Goal: Book appointment/travel/reservation

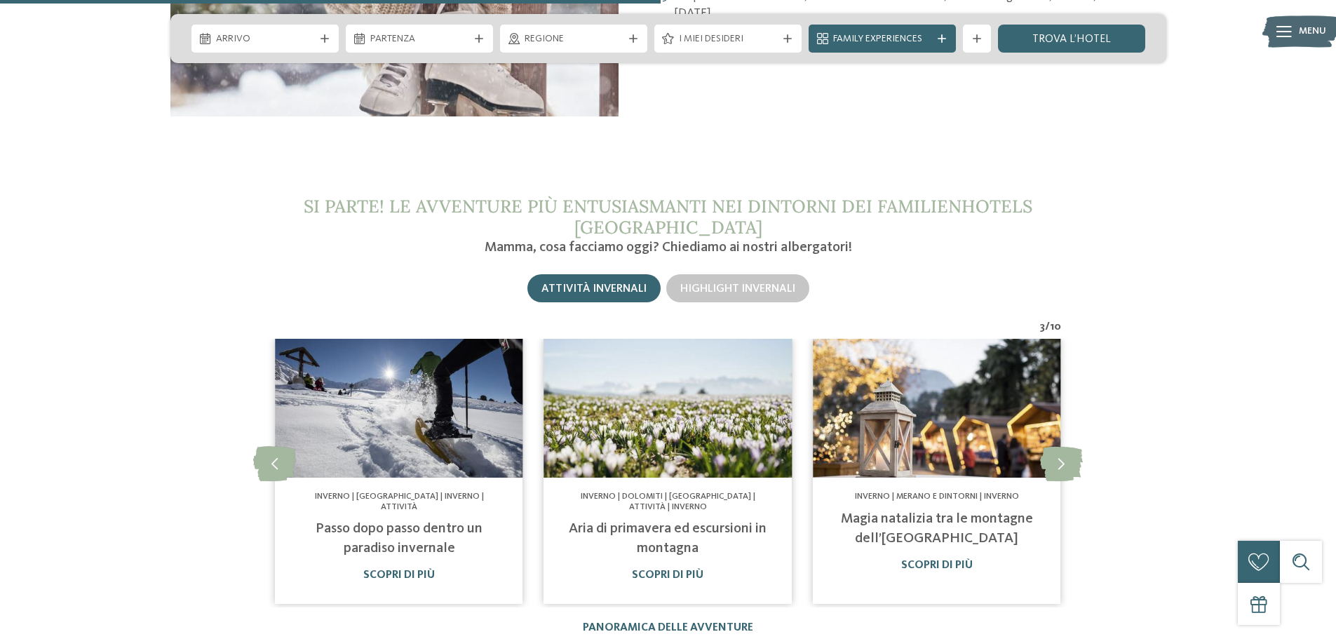
scroll to position [1613, 0]
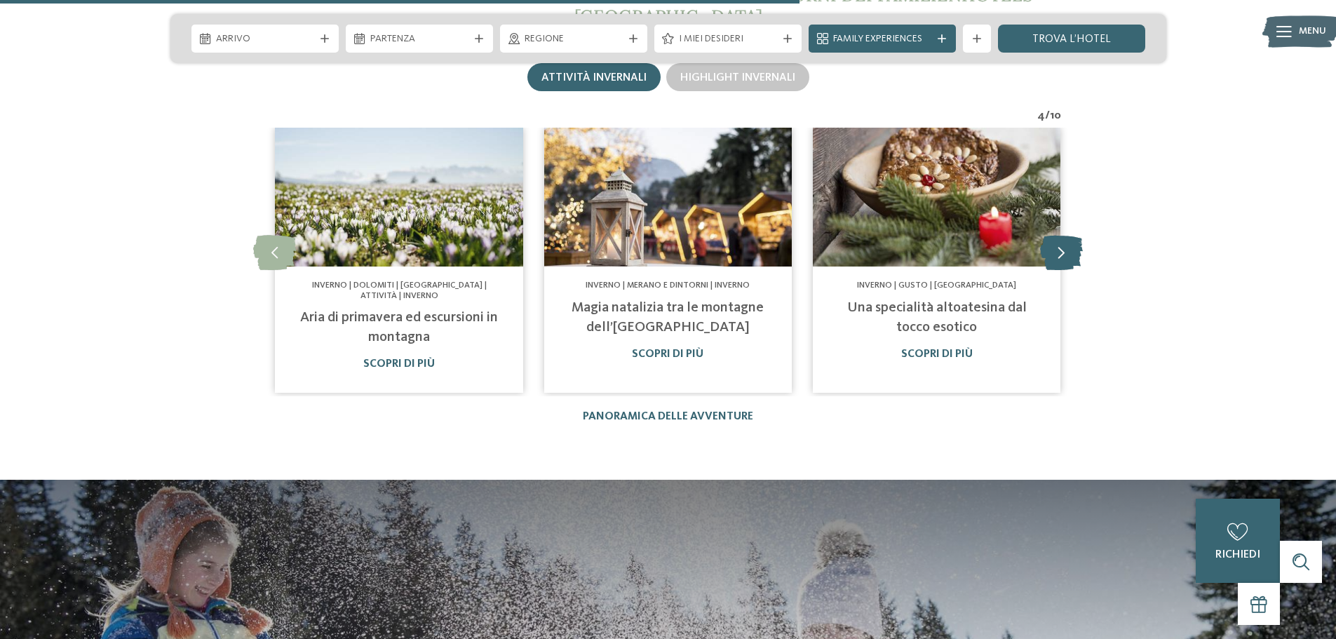
click at [1061, 253] on icon at bounding box center [1061, 252] width 43 height 35
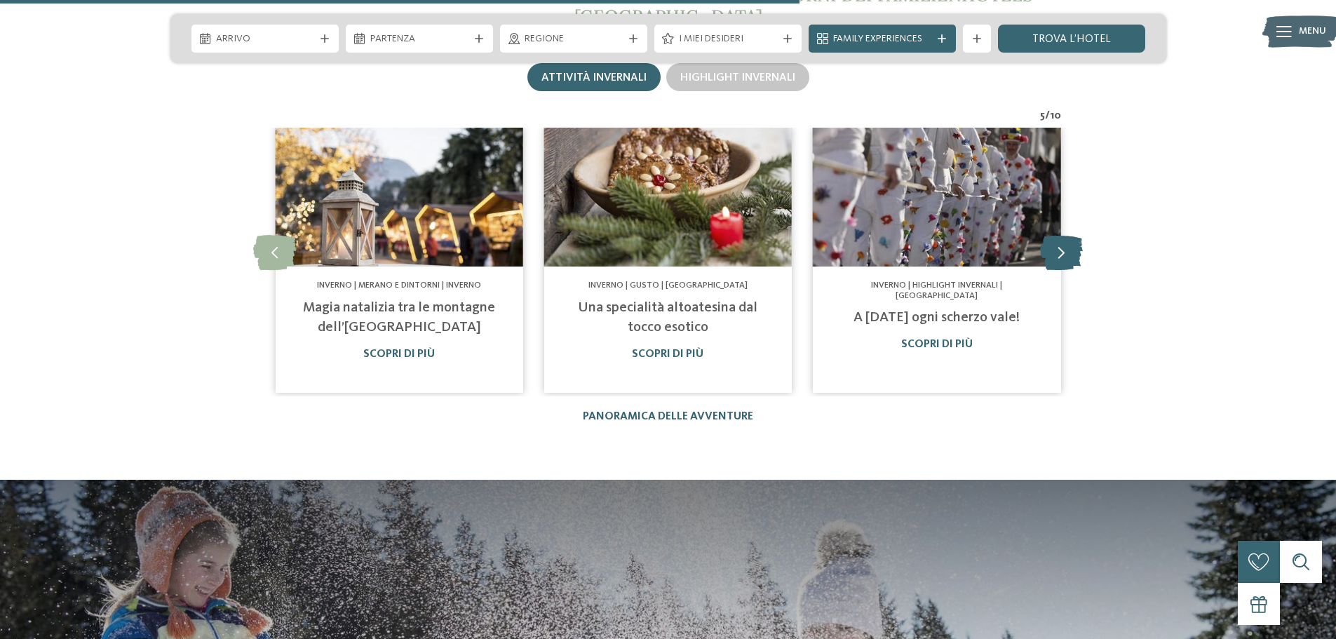
click at [1061, 253] on icon at bounding box center [1061, 252] width 43 height 35
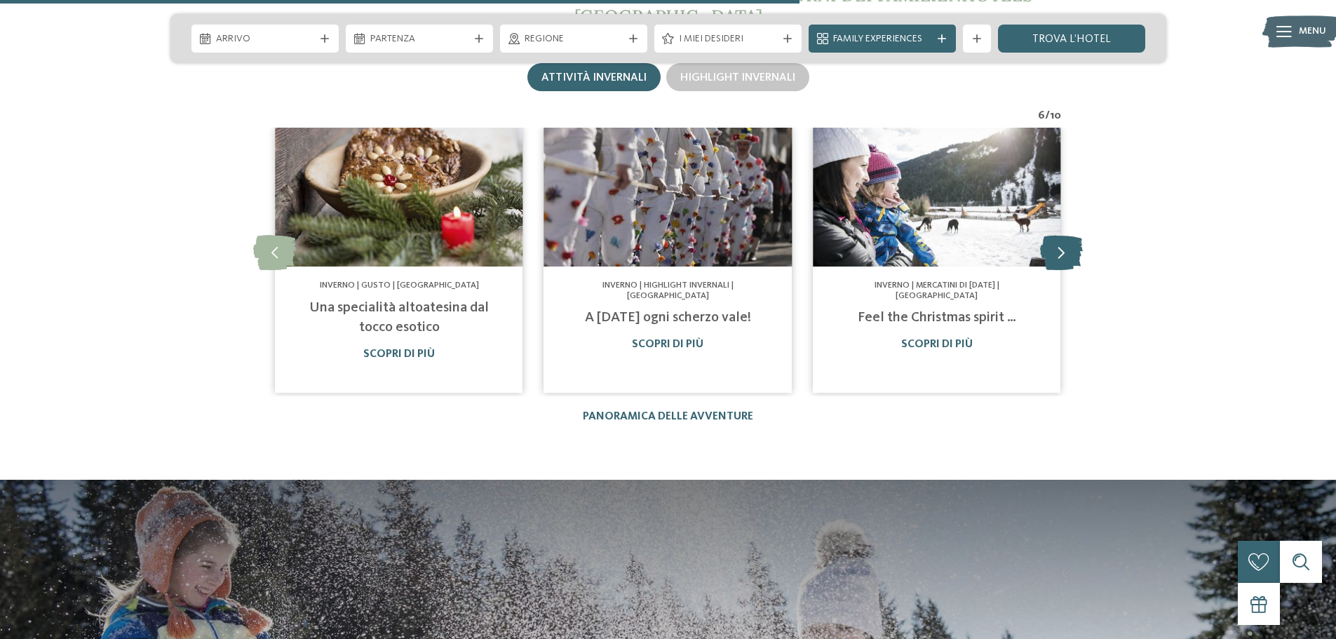
click at [1061, 253] on icon at bounding box center [1061, 252] width 43 height 35
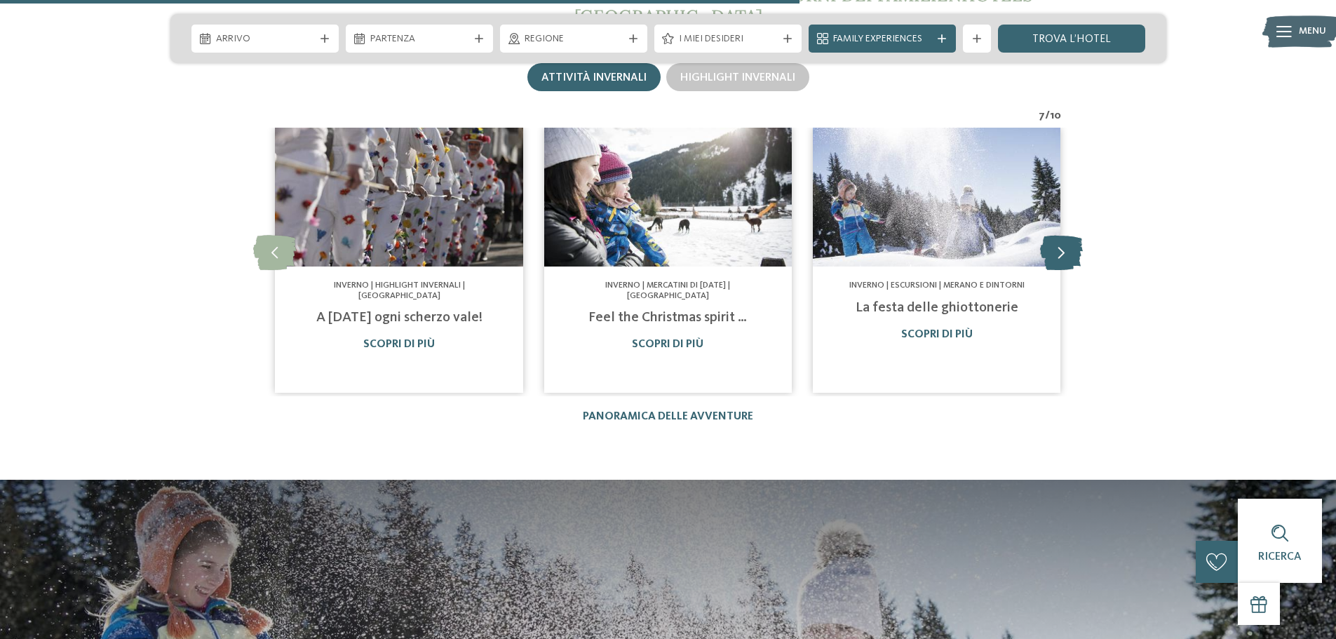
click at [1061, 253] on icon at bounding box center [1061, 252] width 43 height 35
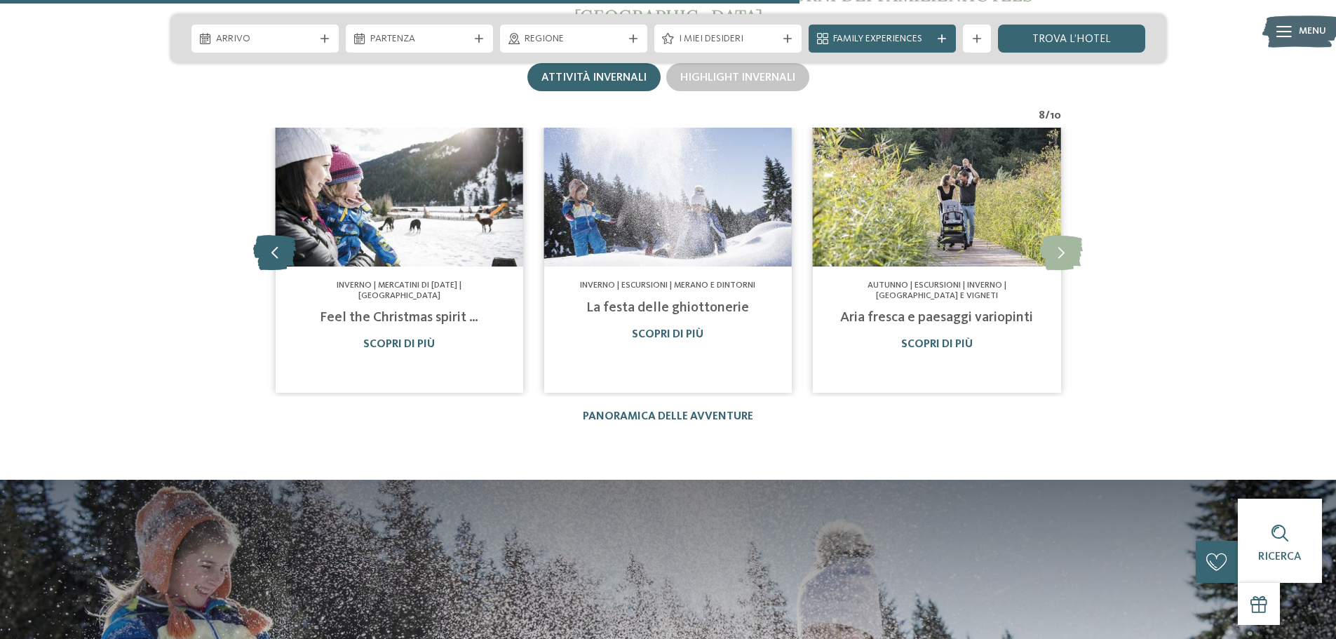
click at [269, 244] on icon at bounding box center [274, 252] width 43 height 35
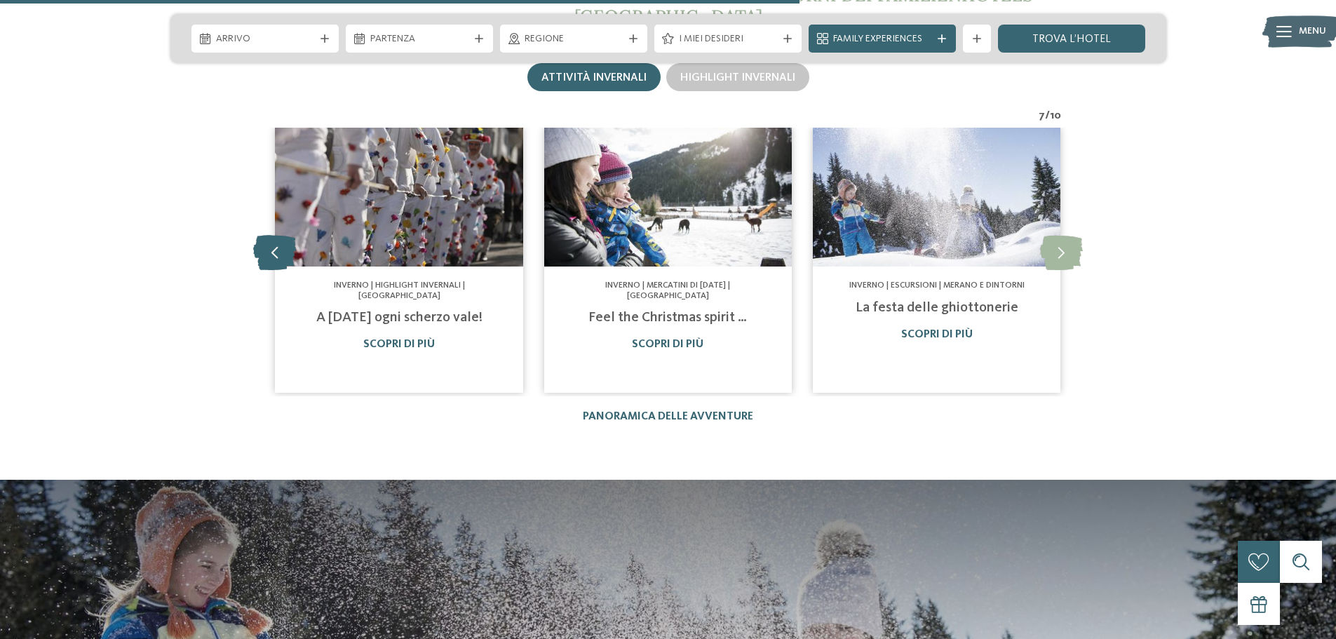
click at [269, 244] on icon at bounding box center [274, 252] width 43 height 35
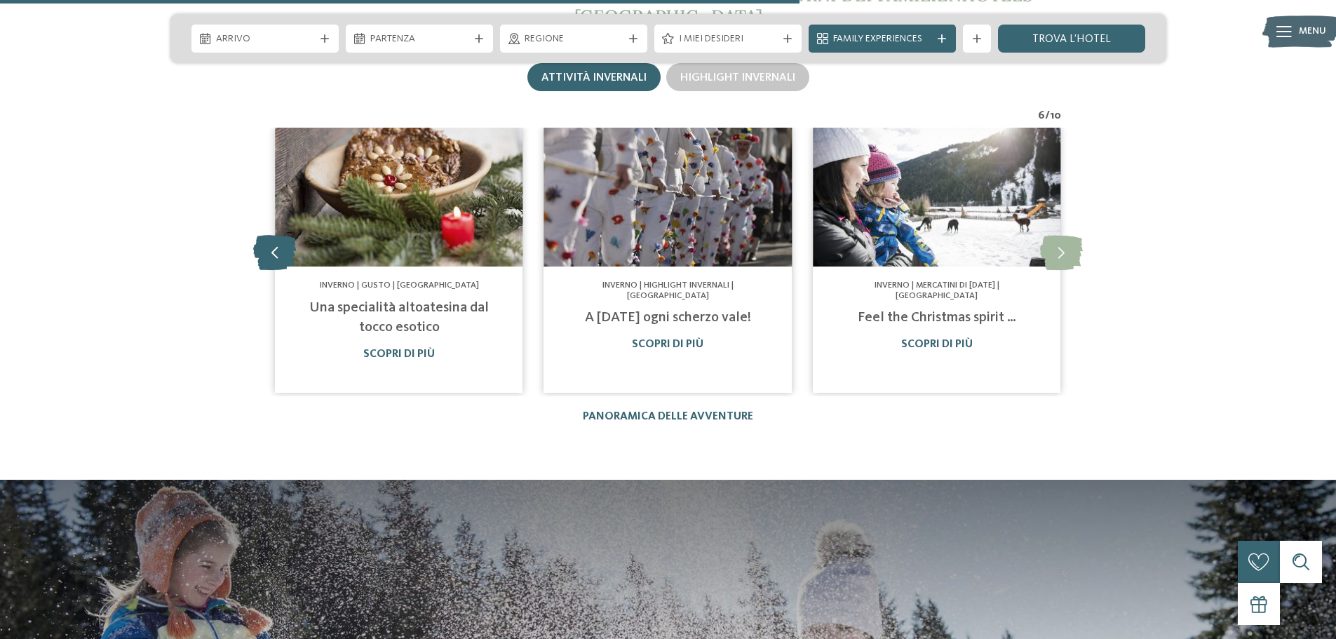
click at [269, 244] on icon at bounding box center [274, 252] width 43 height 35
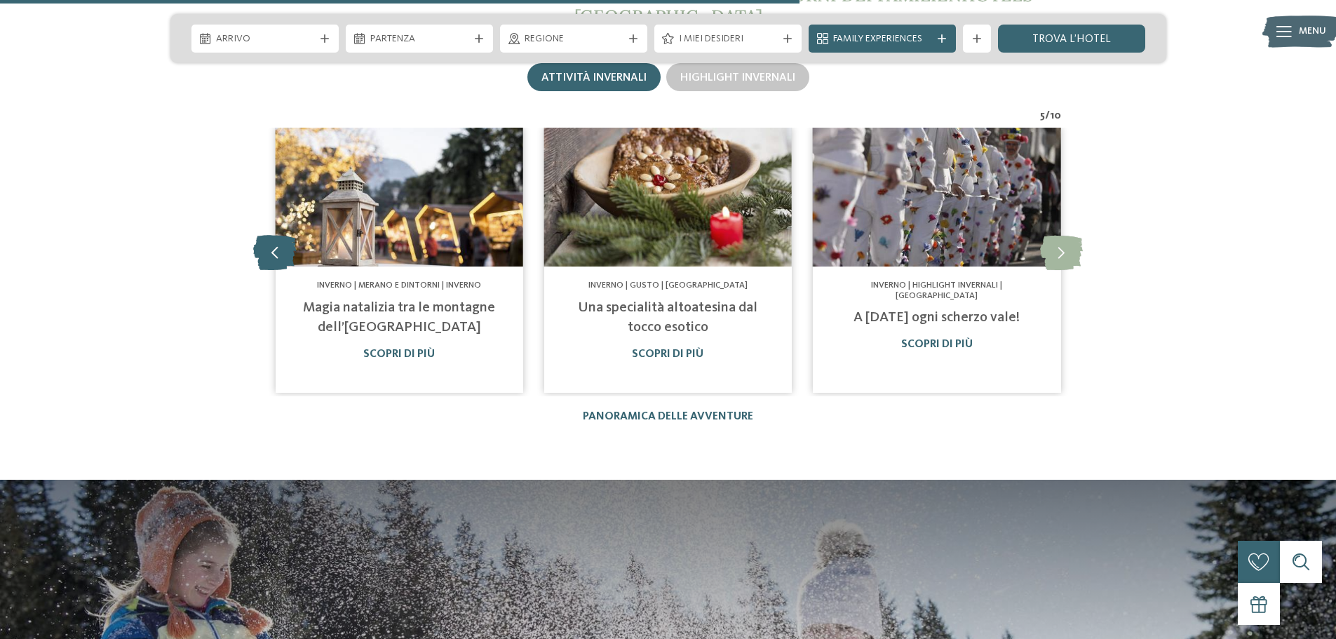
click at [269, 244] on icon at bounding box center [274, 252] width 43 height 35
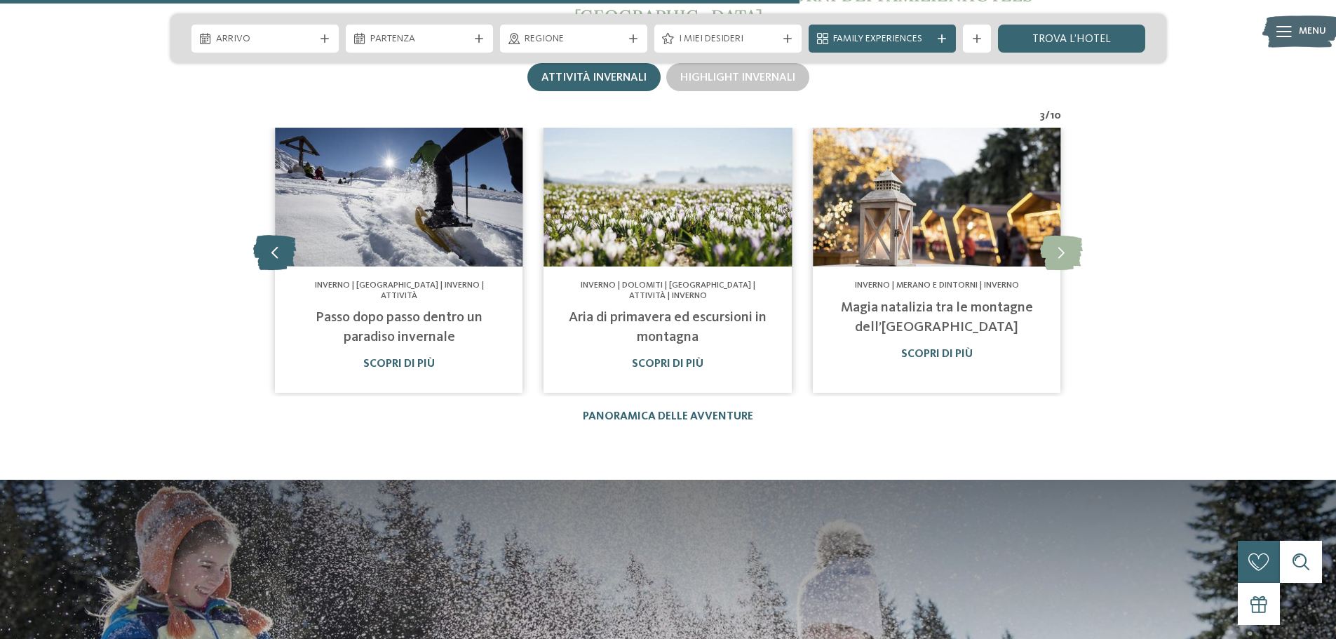
click at [269, 244] on icon at bounding box center [274, 252] width 43 height 35
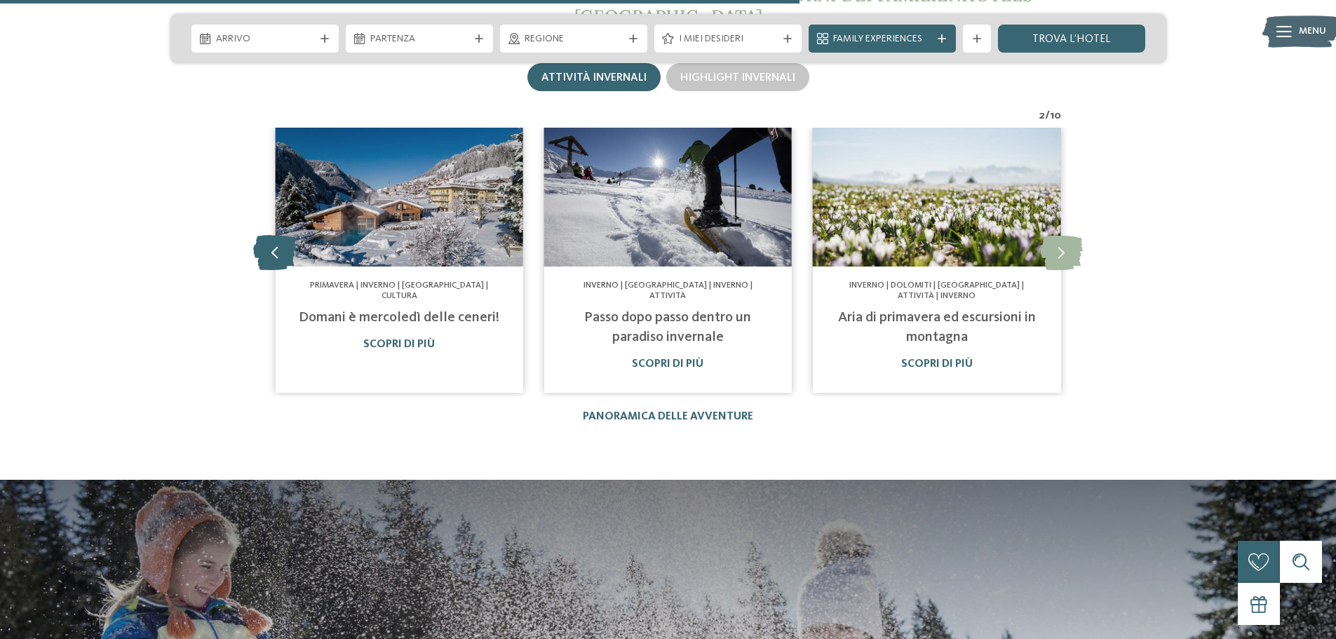
click at [269, 244] on icon at bounding box center [274, 252] width 43 height 35
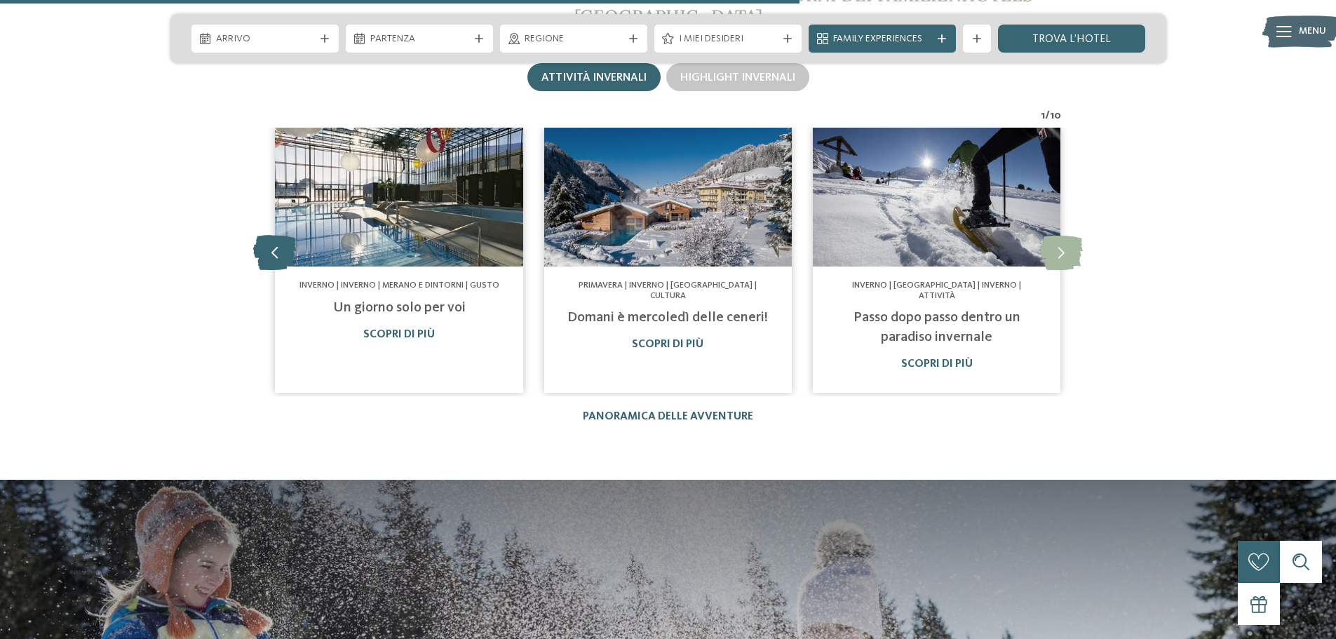
click at [269, 244] on icon at bounding box center [274, 252] width 43 height 35
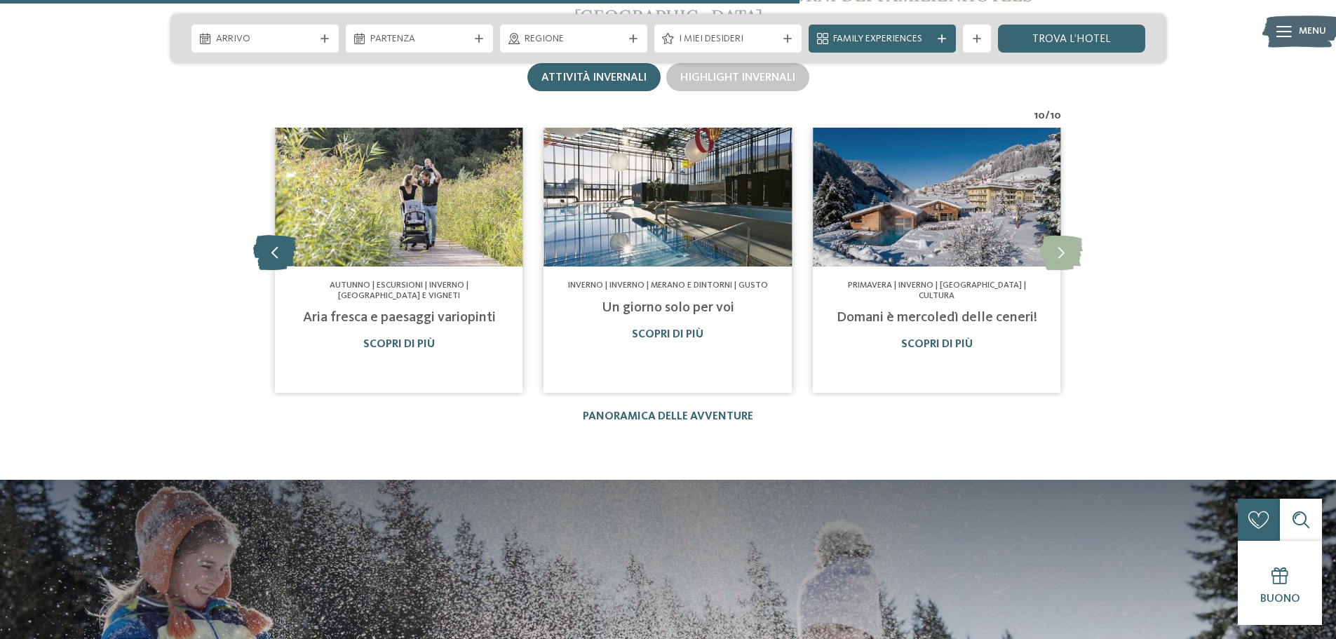
click at [267, 243] on icon at bounding box center [274, 252] width 43 height 35
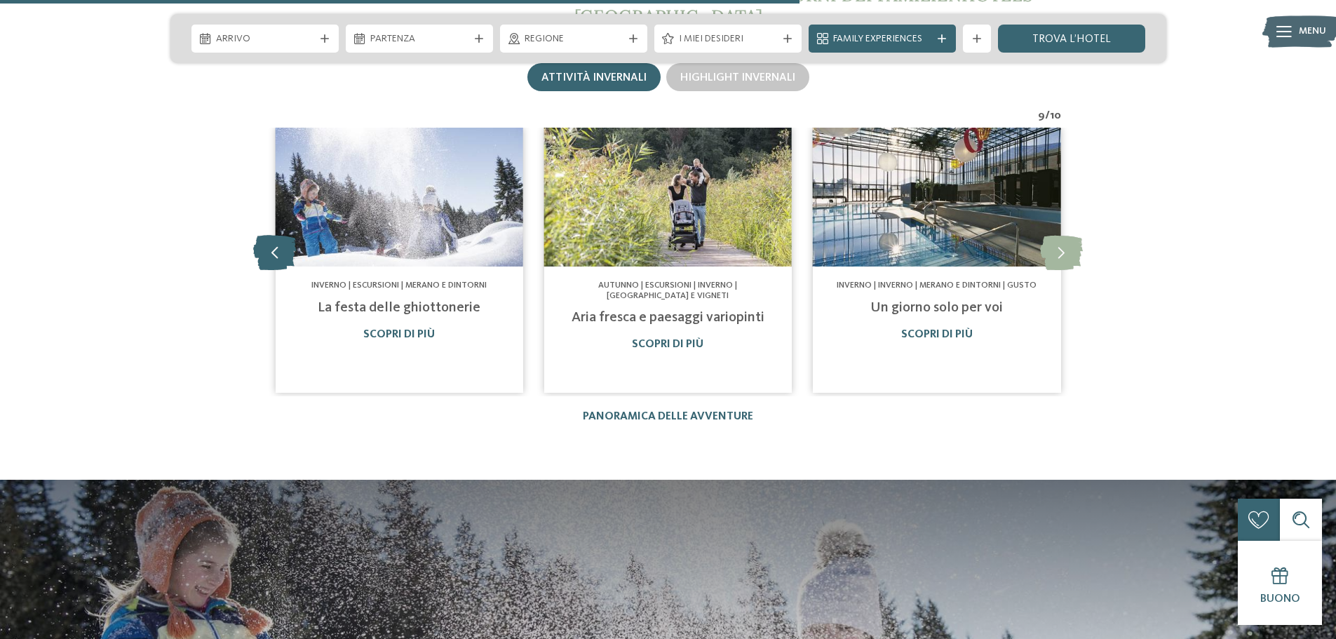
click at [267, 243] on icon at bounding box center [274, 252] width 43 height 35
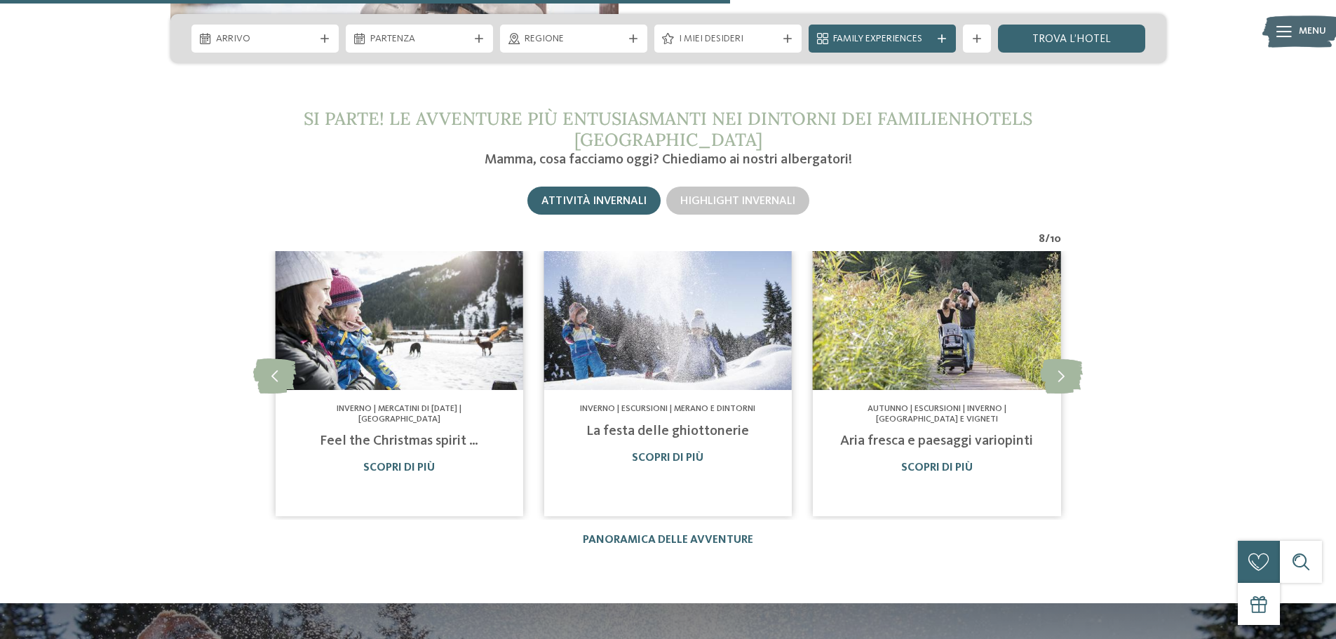
scroll to position [1473, 0]
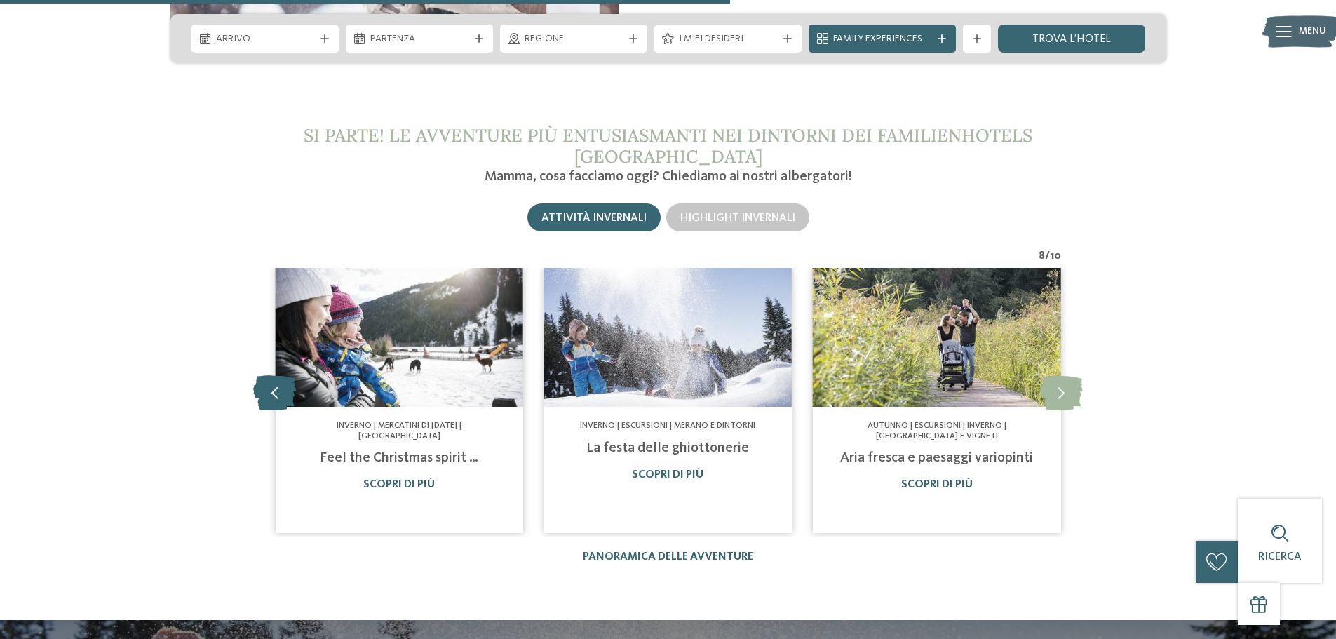
click at [270, 398] on icon at bounding box center [274, 392] width 43 height 35
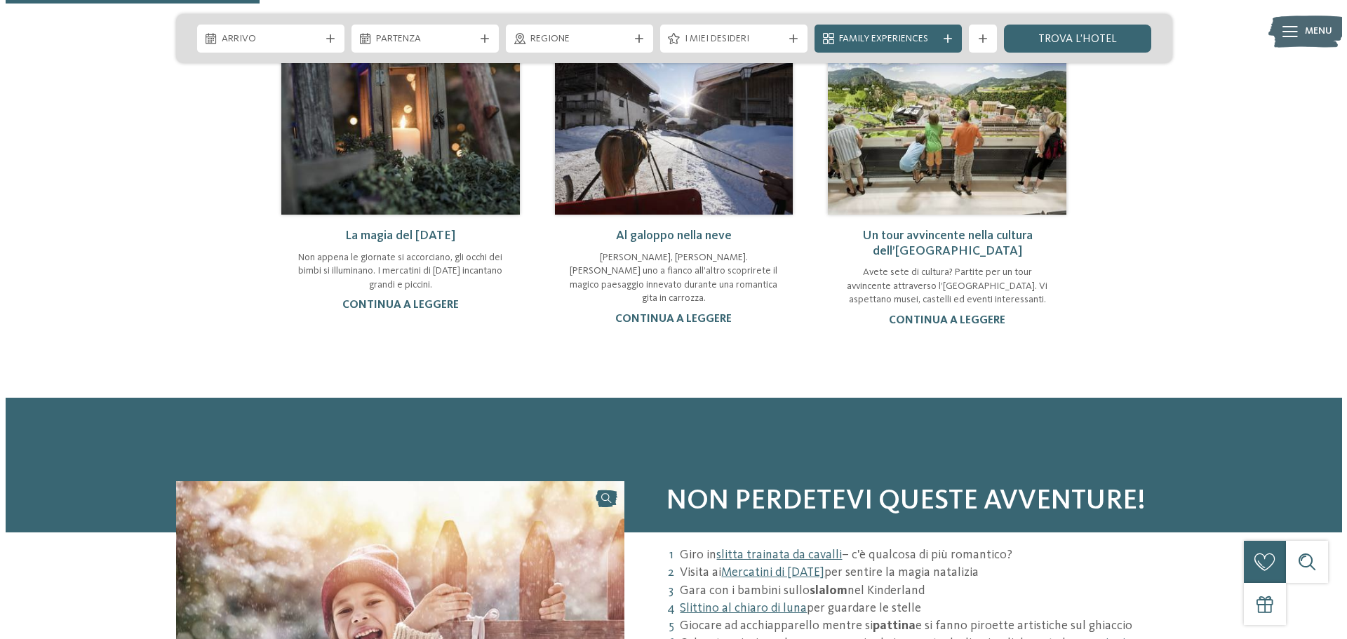
scroll to position [281, 0]
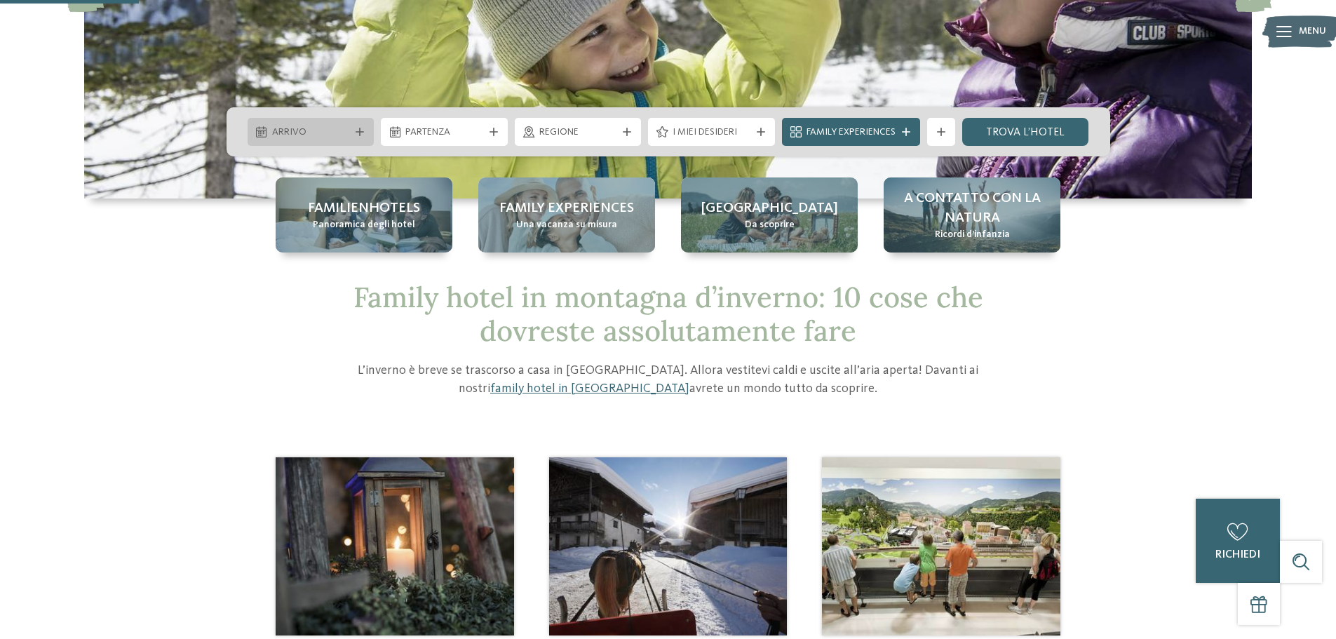
click at [326, 134] on span "Arrivo" at bounding box center [311, 133] width 78 height 14
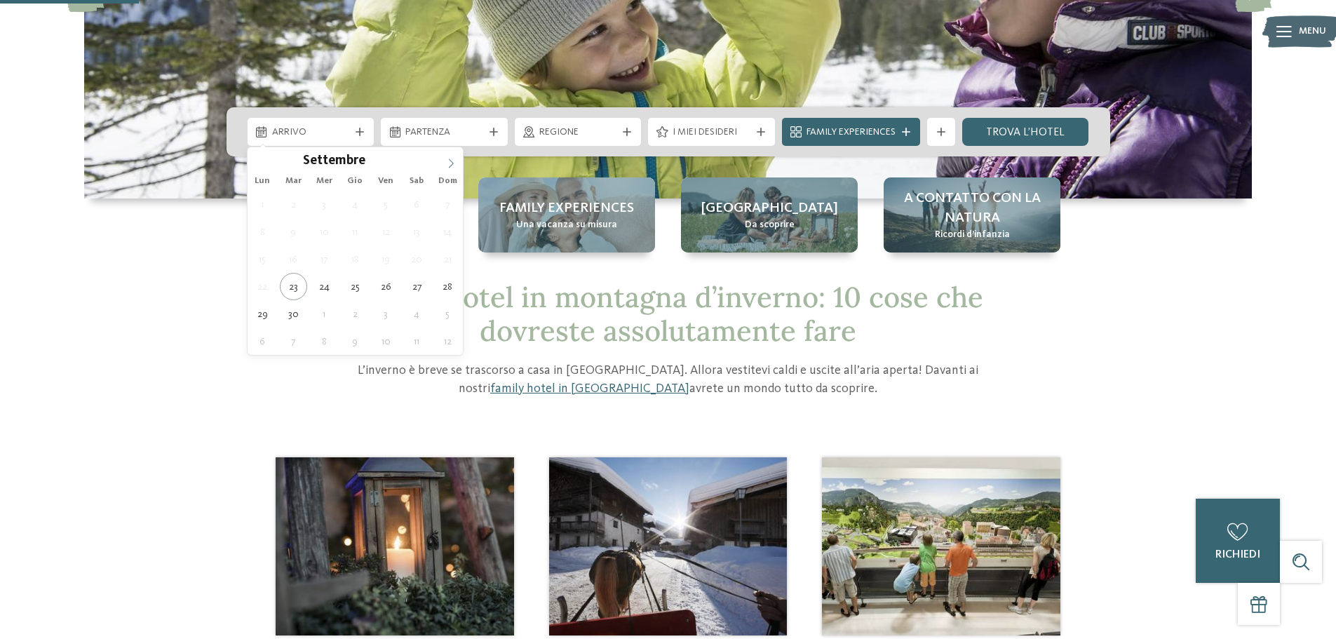
click at [442, 164] on span at bounding box center [451, 159] width 24 height 24
click at [442, 165] on span at bounding box center [451, 159] width 24 height 24
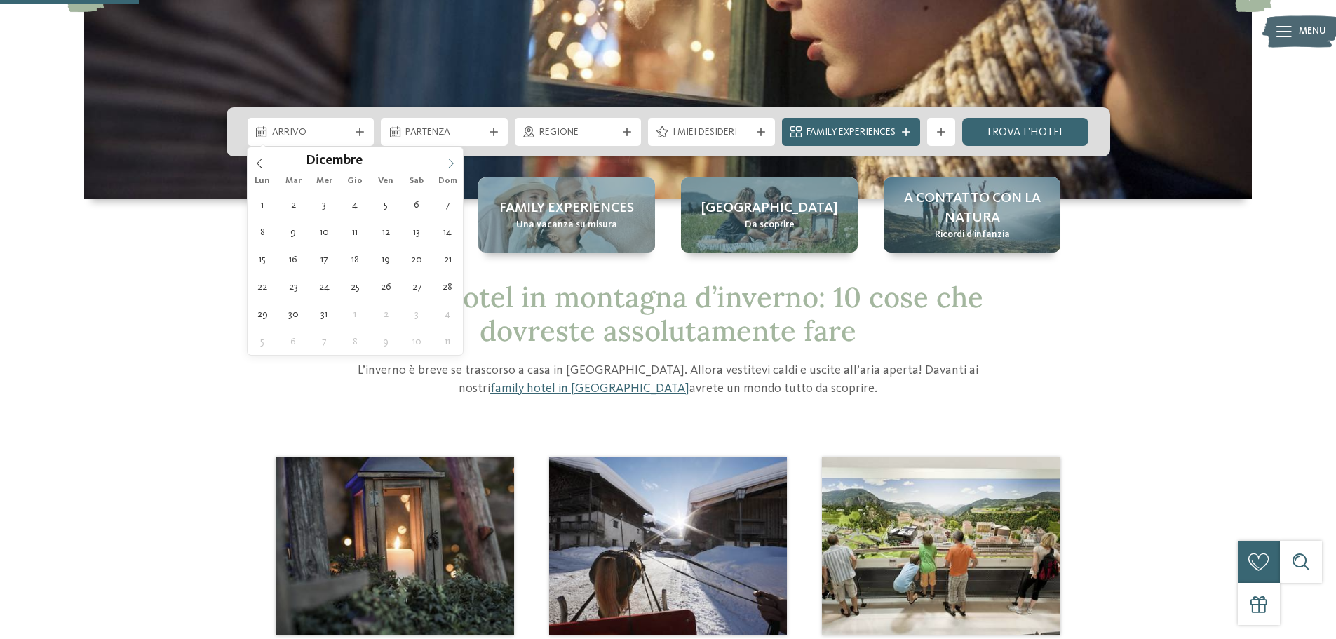
type input "****"
click at [442, 165] on span at bounding box center [451, 159] width 24 height 24
type div "05.01.2026"
type input "****"
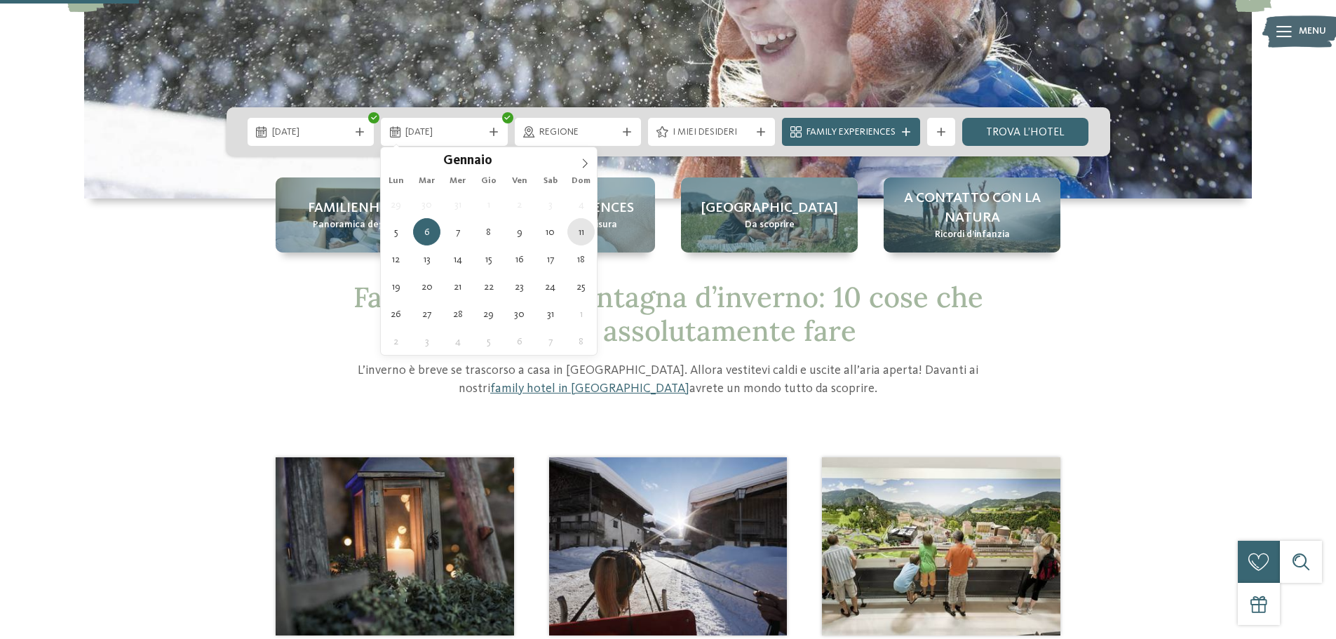
type div "11.01.2026"
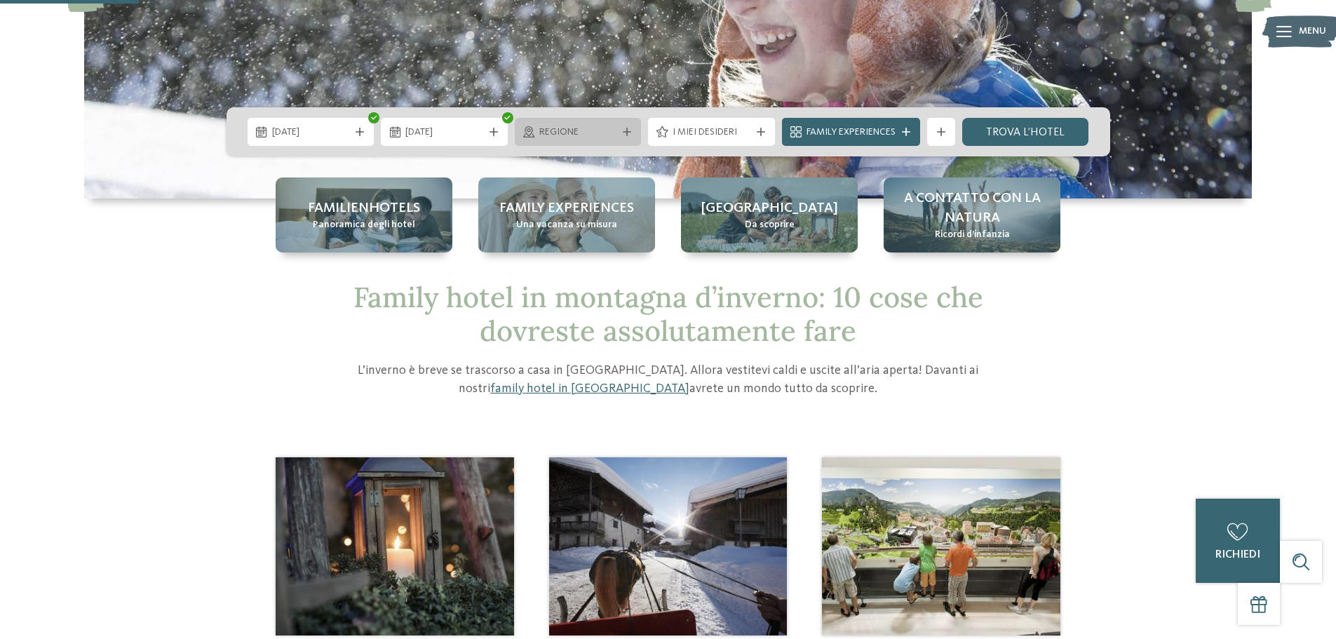
click at [541, 138] on span "Regione" at bounding box center [578, 133] width 78 height 14
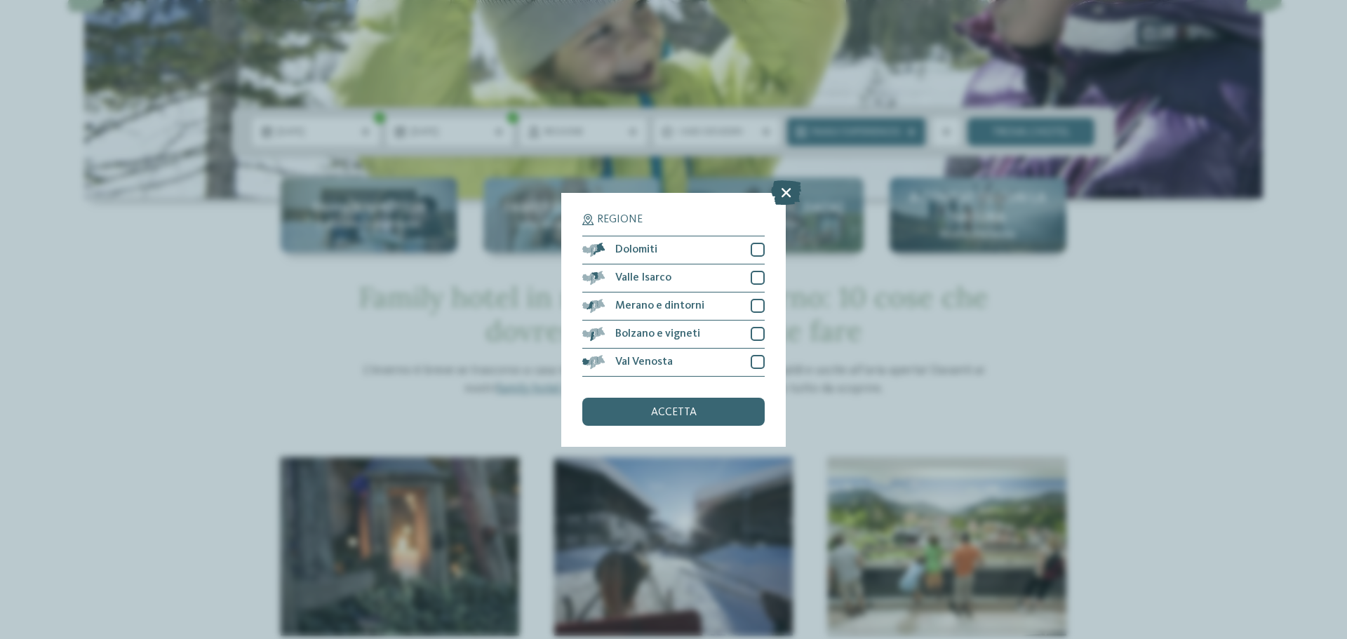
click at [785, 197] on icon at bounding box center [786, 192] width 30 height 25
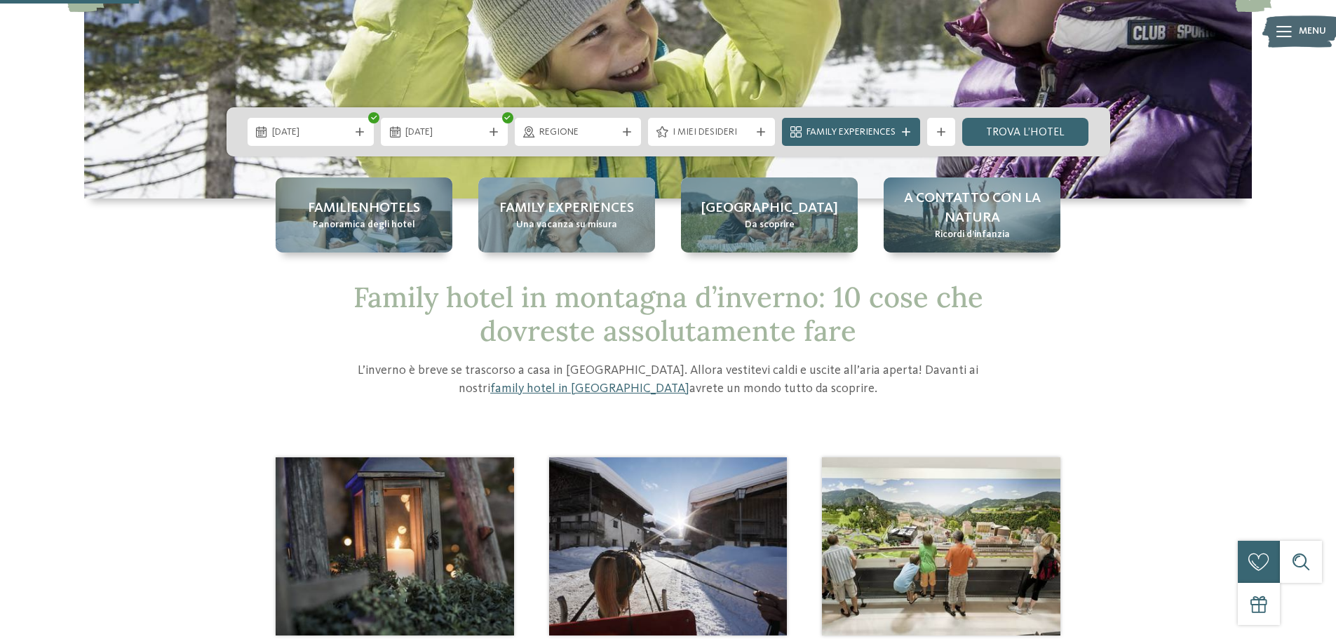
click at [706, 126] on span "I miei desideri" at bounding box center [712, 133] width 78 height 14
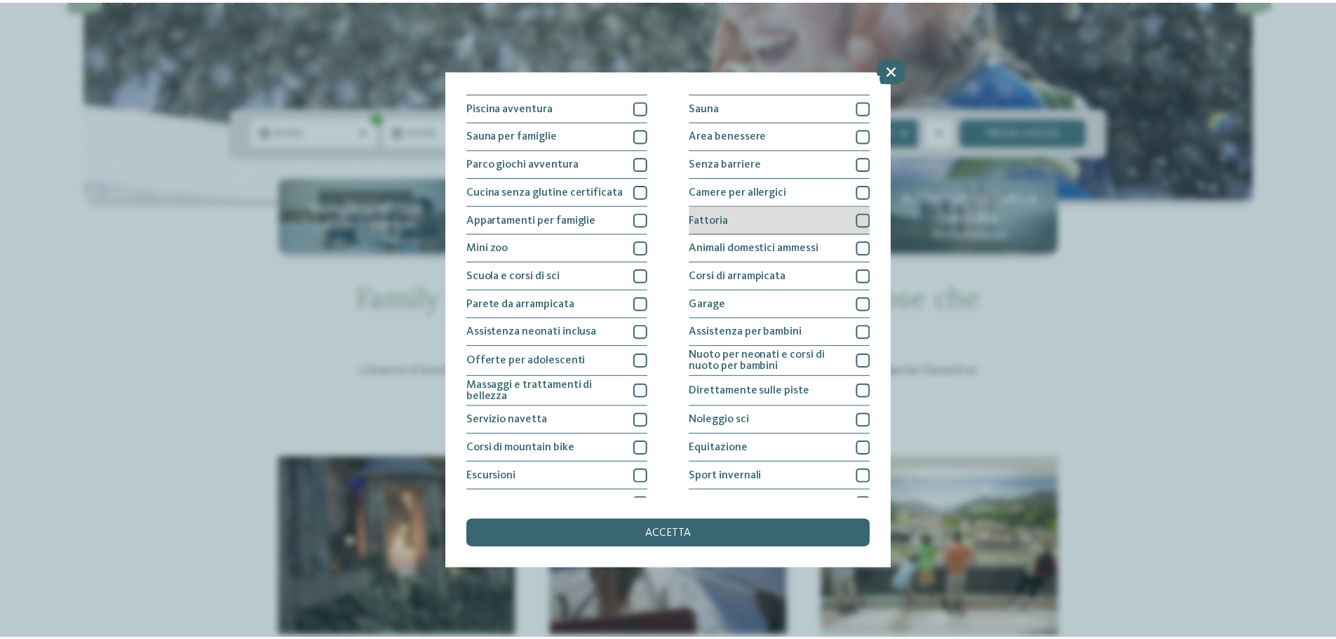
scroll to position [0, 0]
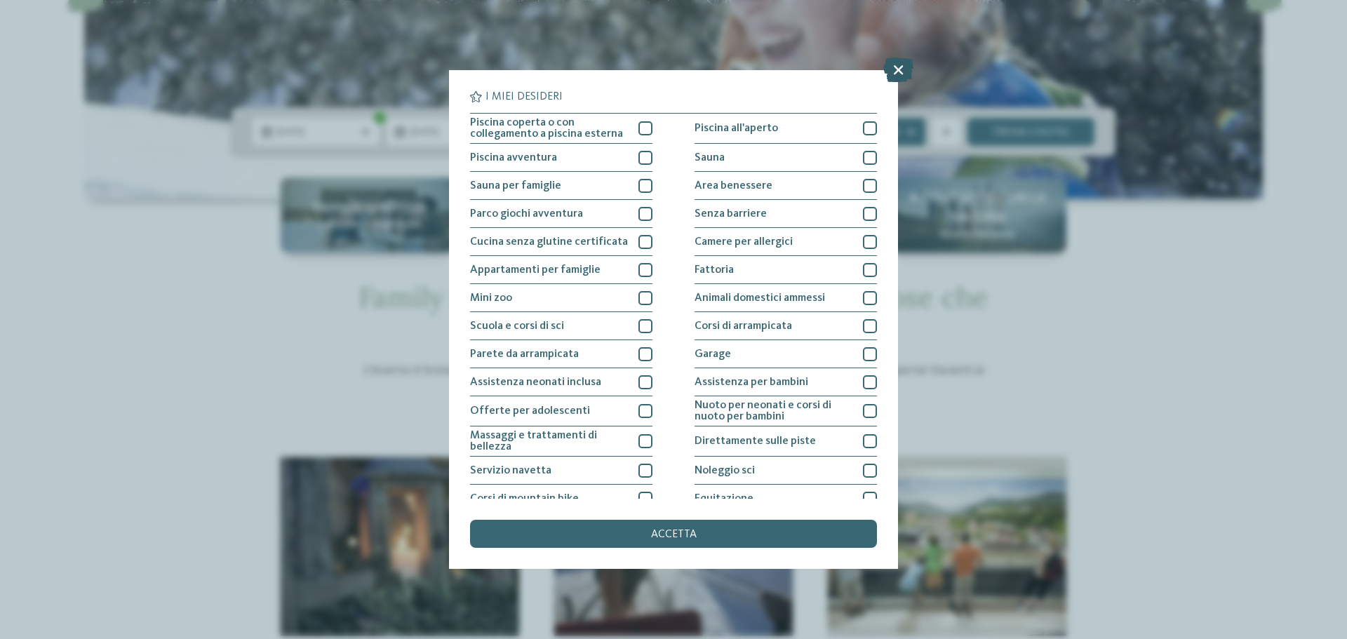
click at [896, 74] on icon at bounding box center [898, 70] width 30 height 25
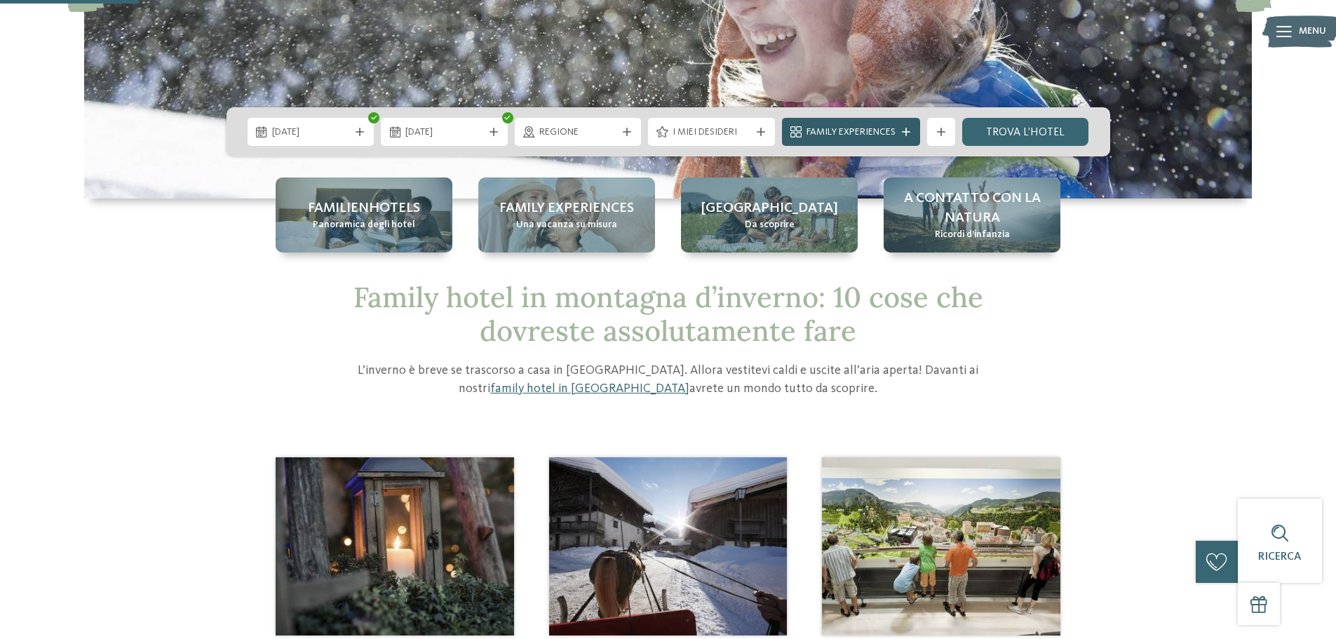
click at [844, 135] on span "Family Experiences" at bounding box center [851, 133] width 89 height 14
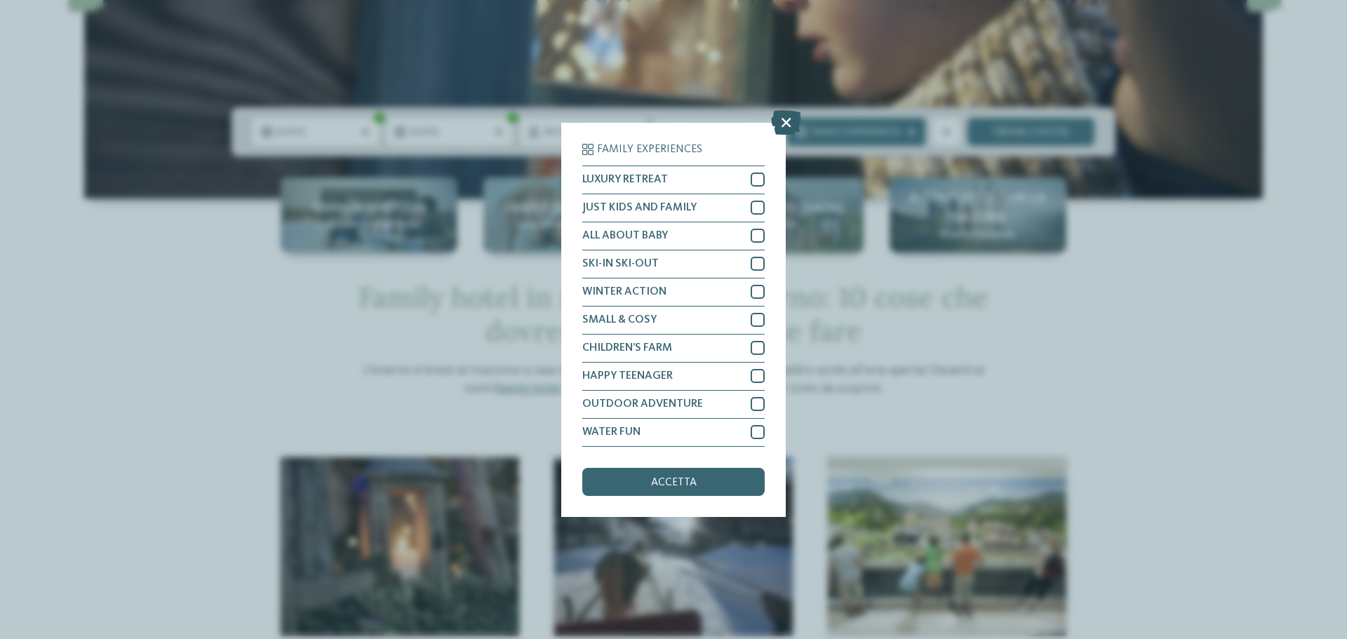
click at [796, 115] on icon at bounding box center [786, 121] width 30 height 25
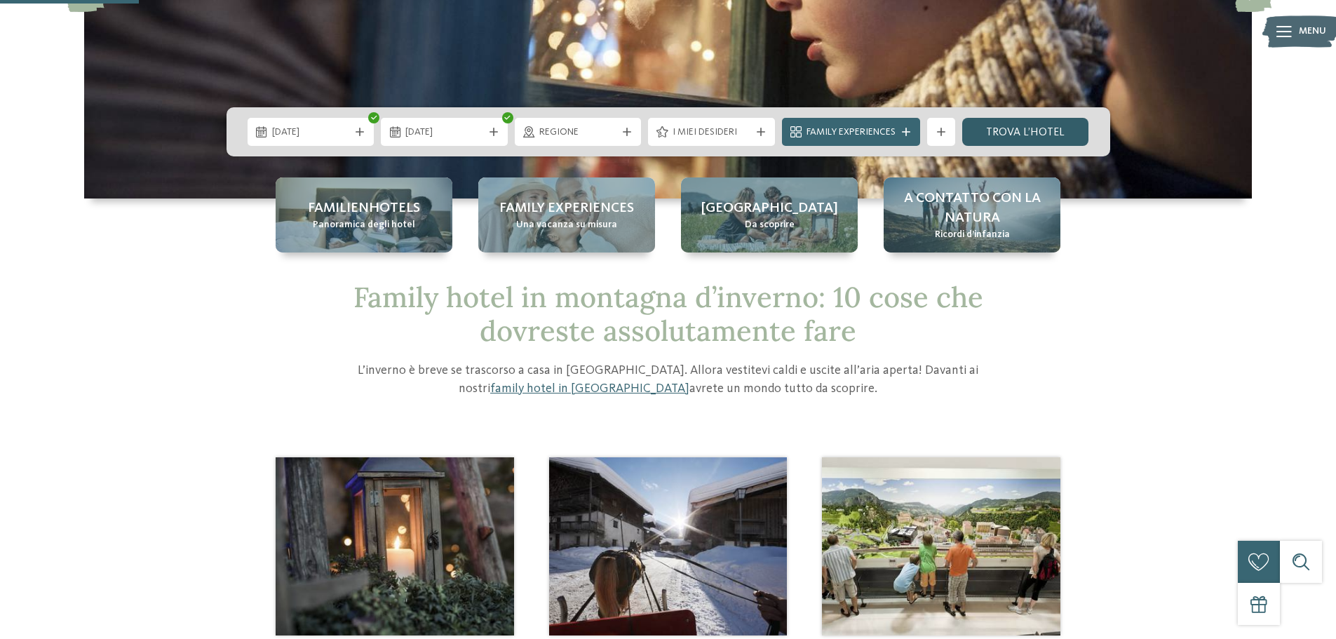
click at [1035, 134] on link "trova l’hotel" at bounding box center [1025, 132] width 127 height 28
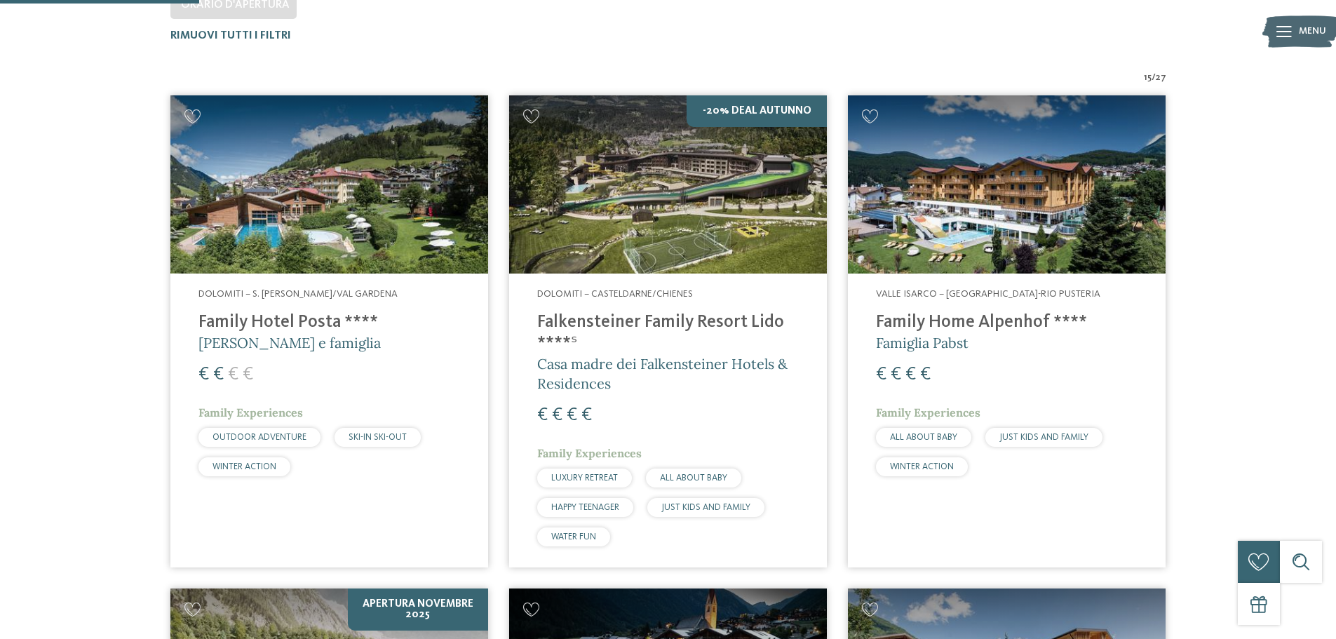
scroll to position [460, 0]
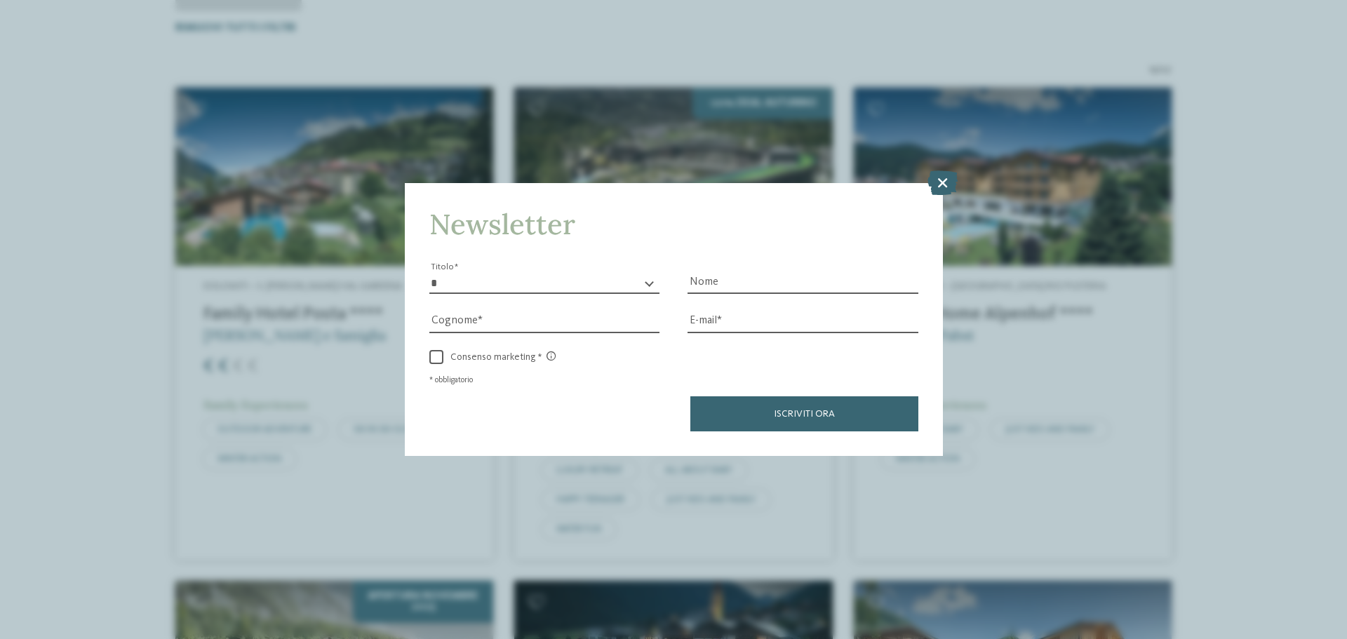
click at [939, 184] on icon at bounding box center [942, 182] width 30 height 25
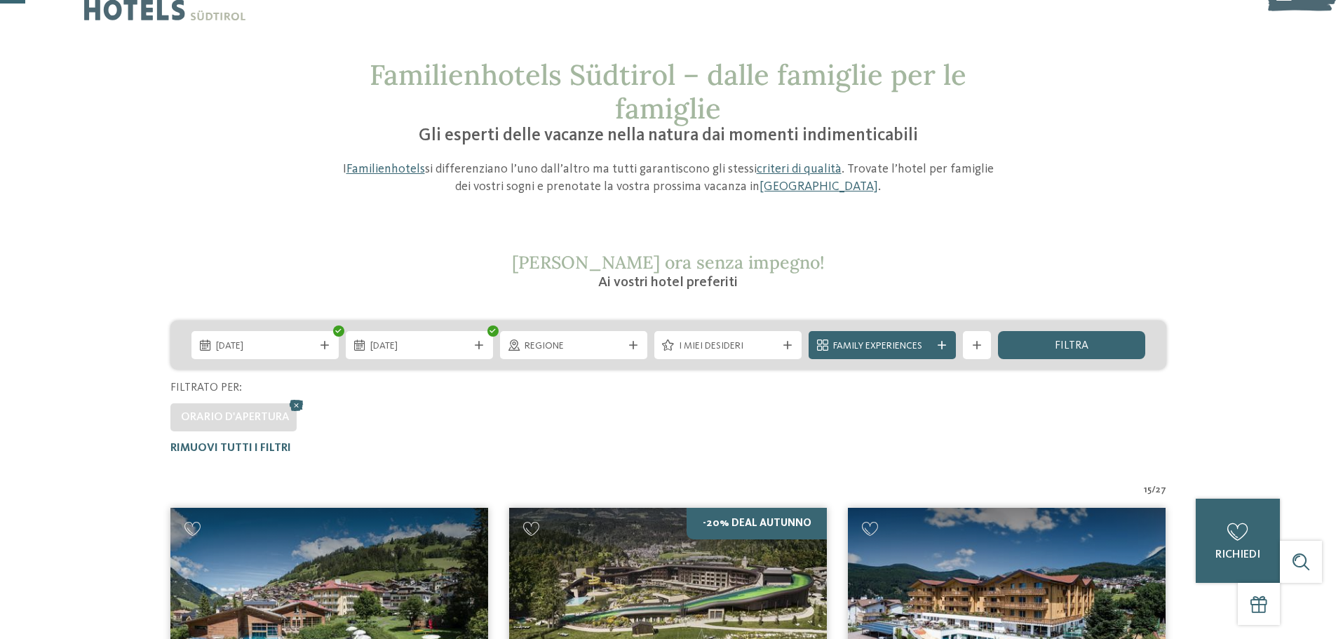
scroll to position [39, 0]
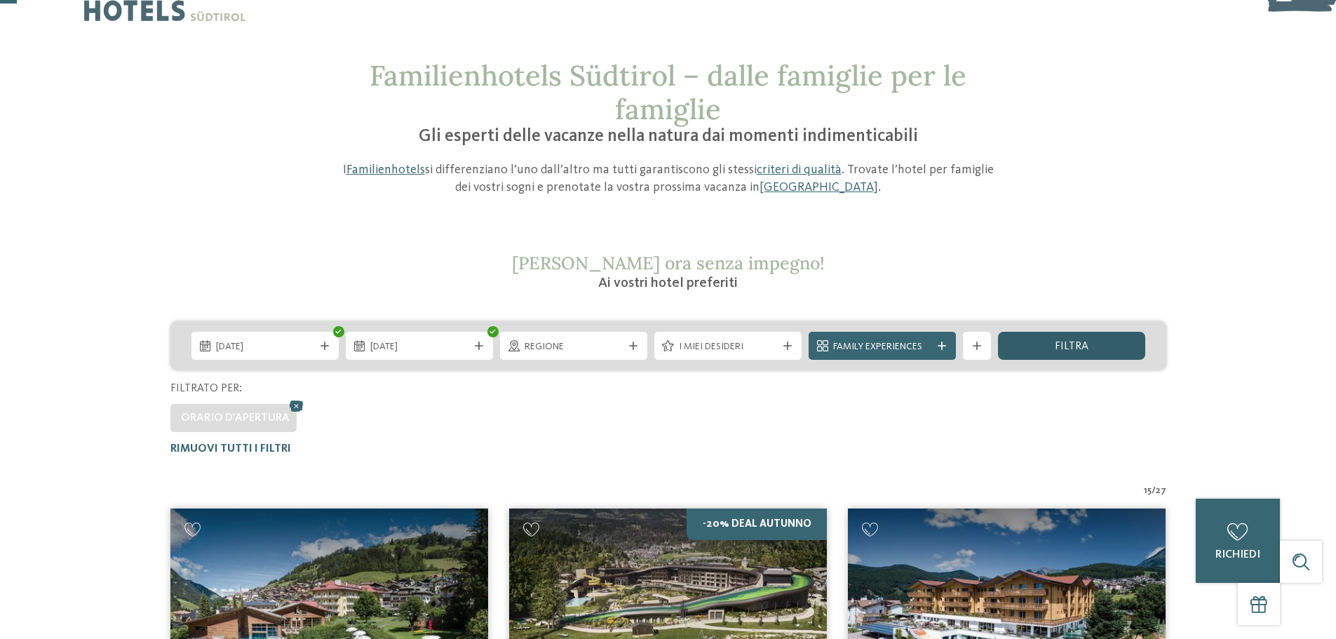
click at [1059, 356] on div "filtra" at bounding box center [1071, 346] width 147 height 28
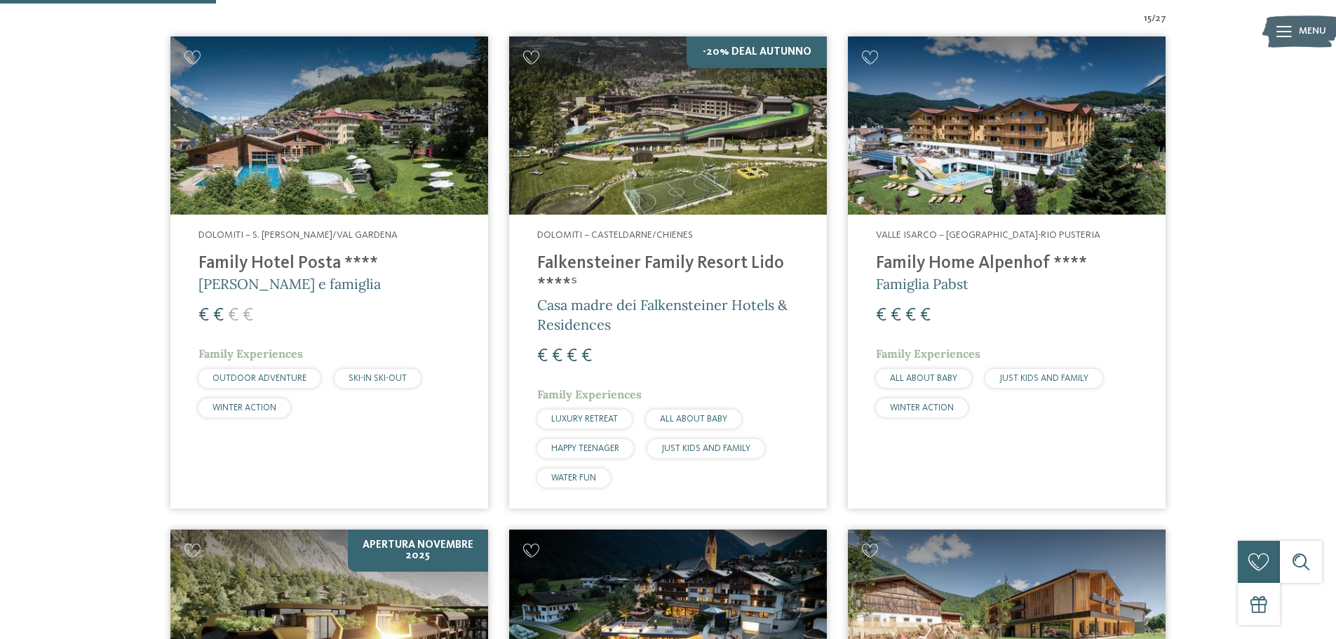
scroll to position [495, 0]
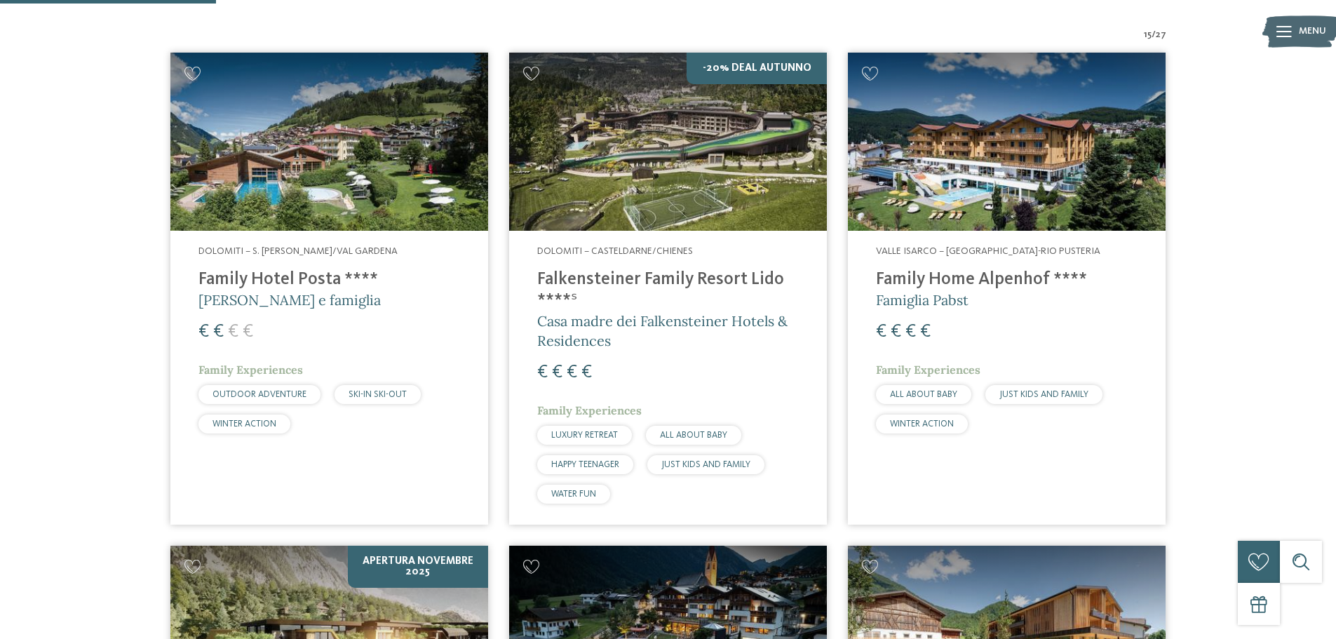
click at [622, 269] on h4 "Falkensteiner Family Resort Lido ****ˢ" at bounding box center [668, 290] width 262 height 42
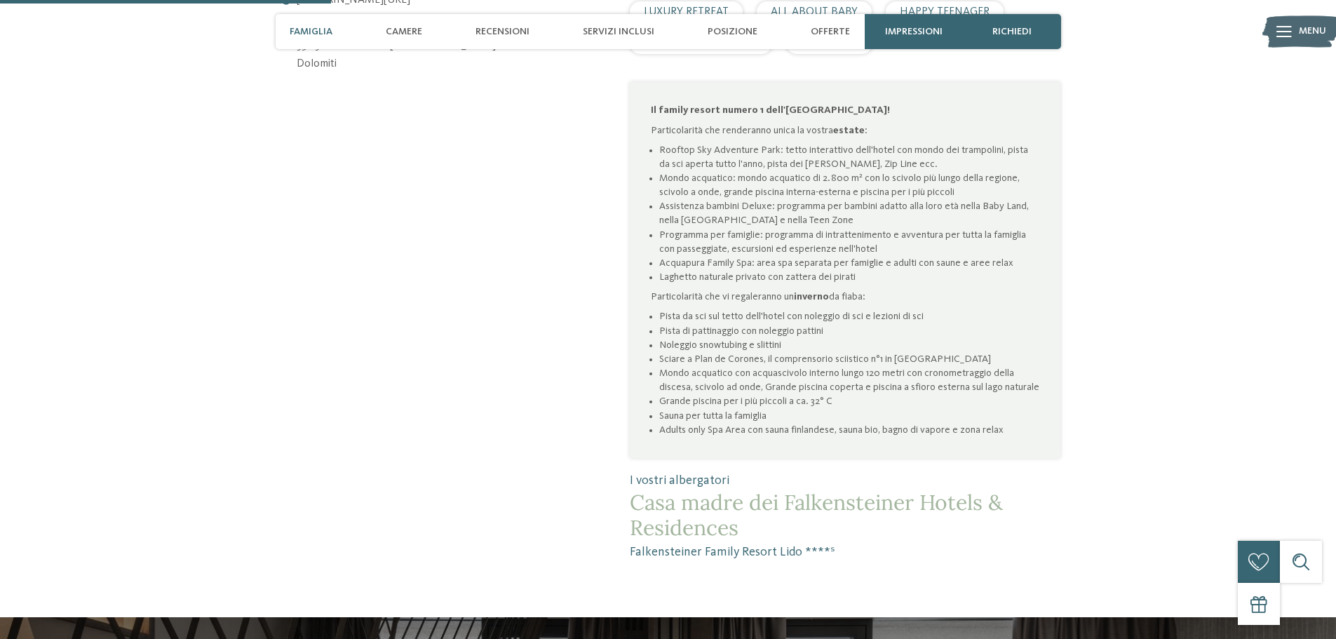
scroll to position [1193, 0]
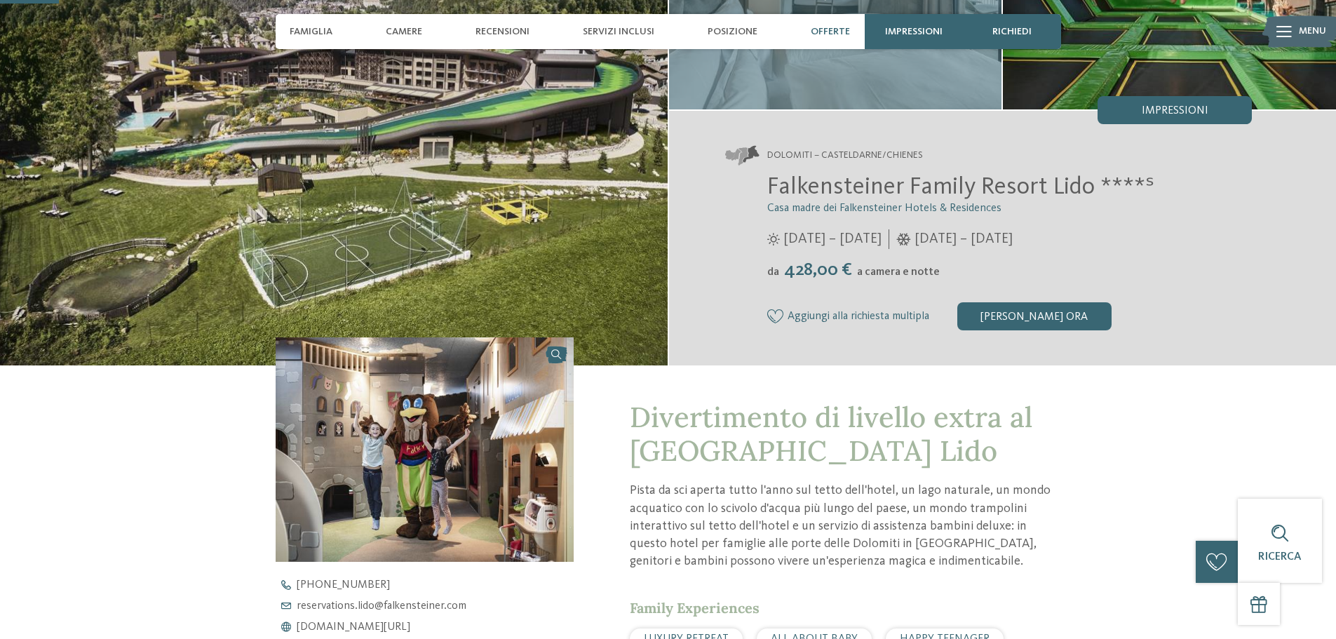
click at [848, 37] on span "Offerte" at bounding box center [830, 32] width 39 height 12
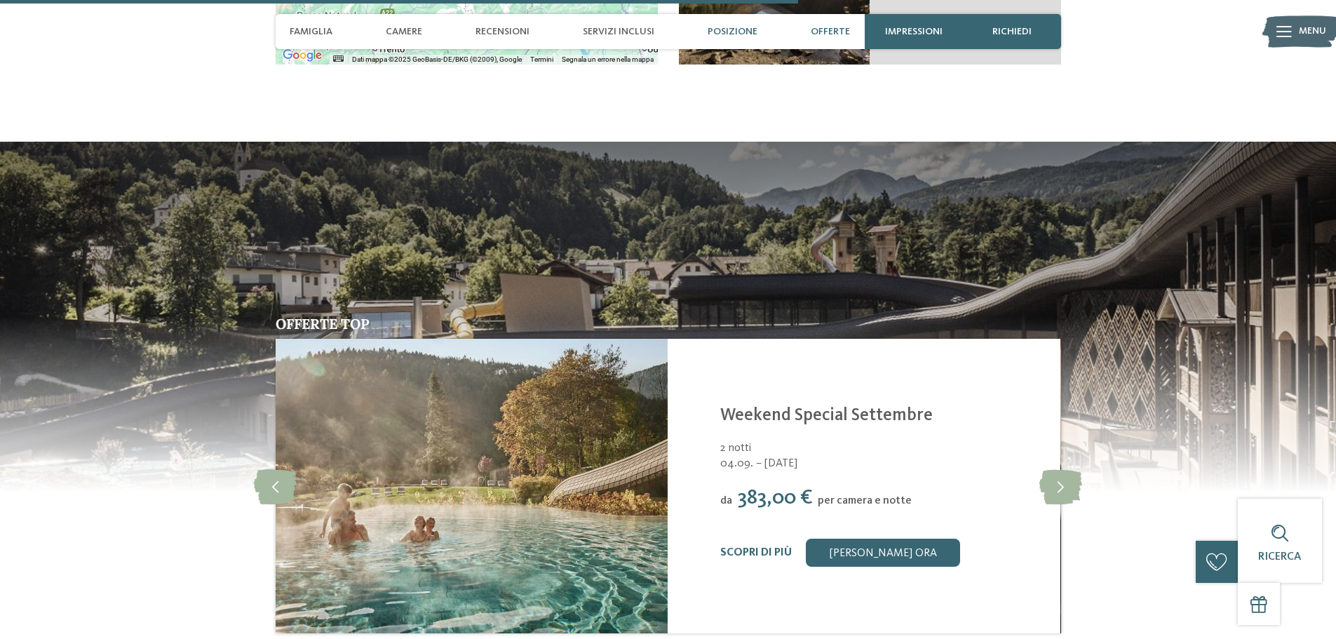
scroll to position [2924, 0]
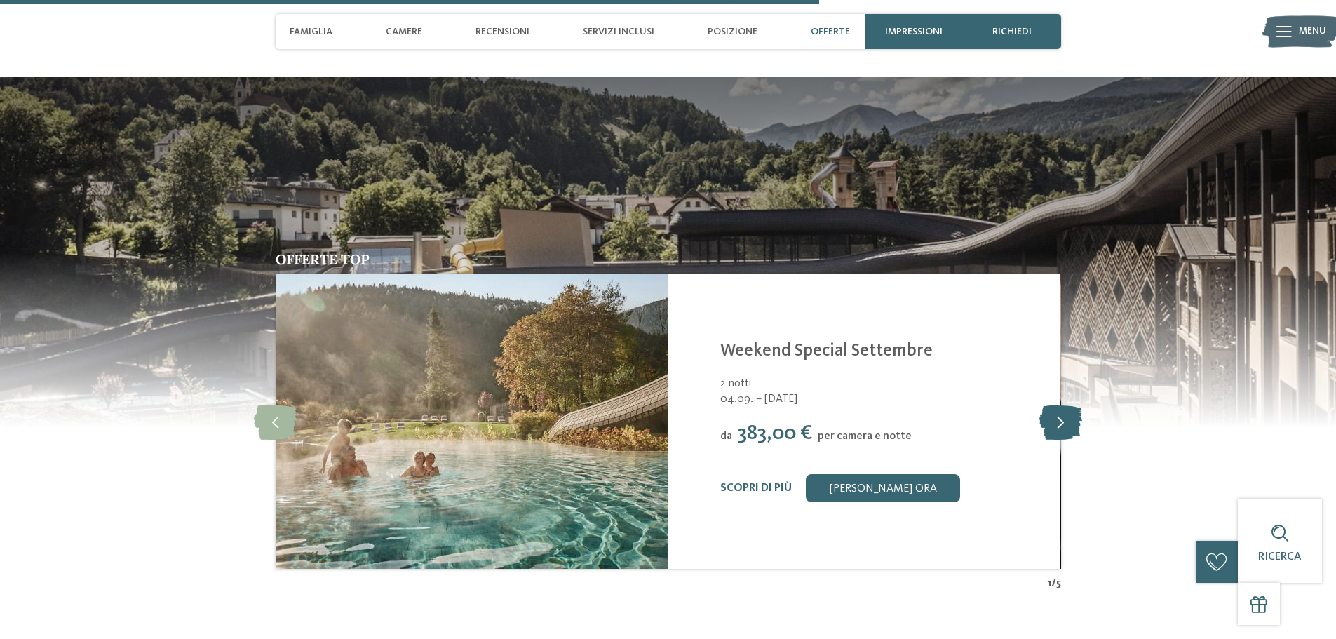
click at [1064, 422] on icon at bounding box center [1061, 421] width 43 height 35
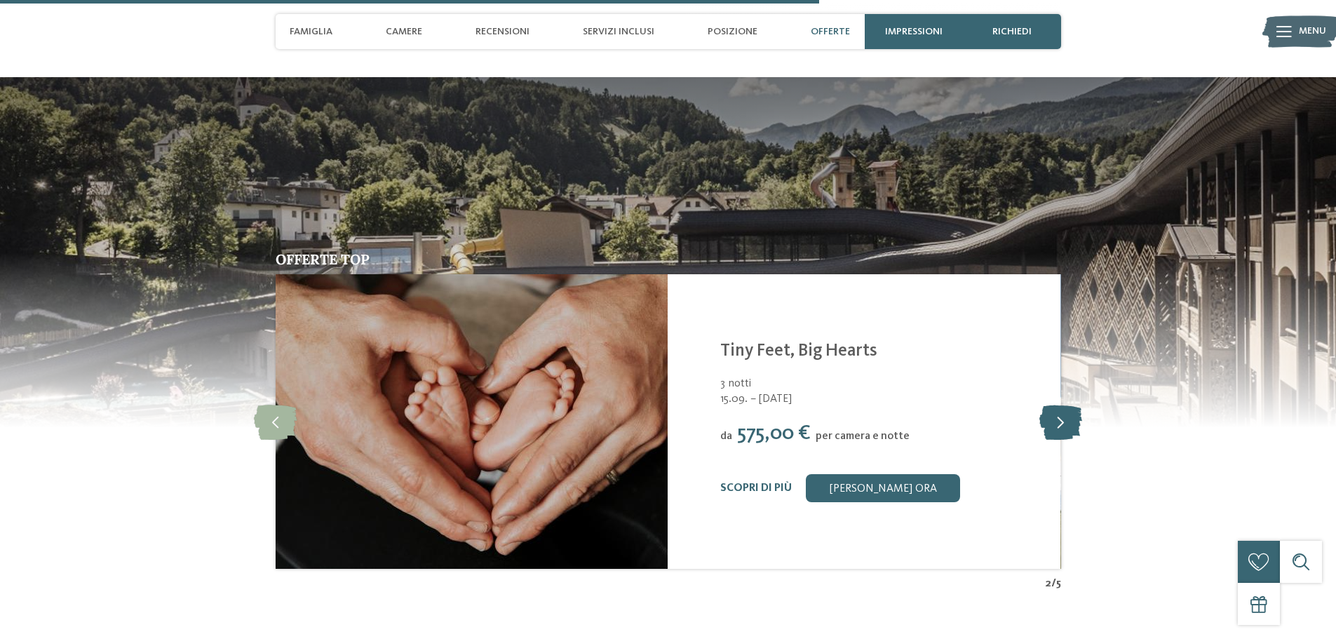
click at [1064, 422] on icon at bounding box center [1061, 421] width 43 height 35
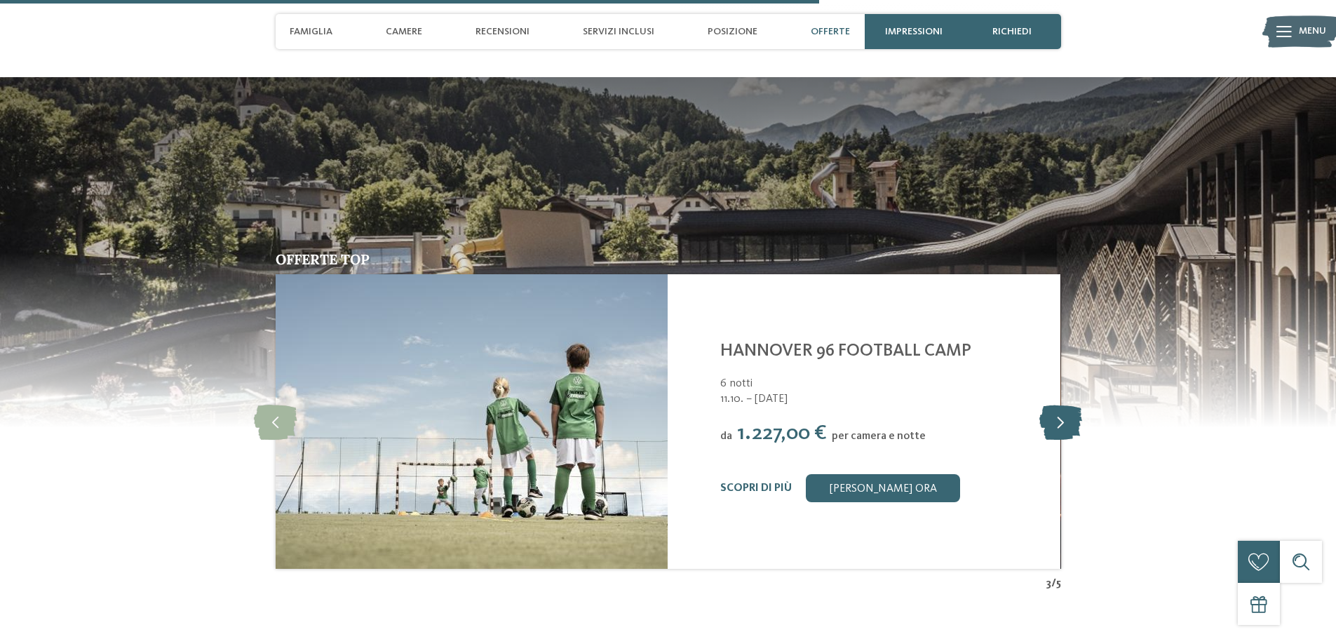
click at [1064, 422] on icon at bounding box center [1061, 421] width 43 height 35
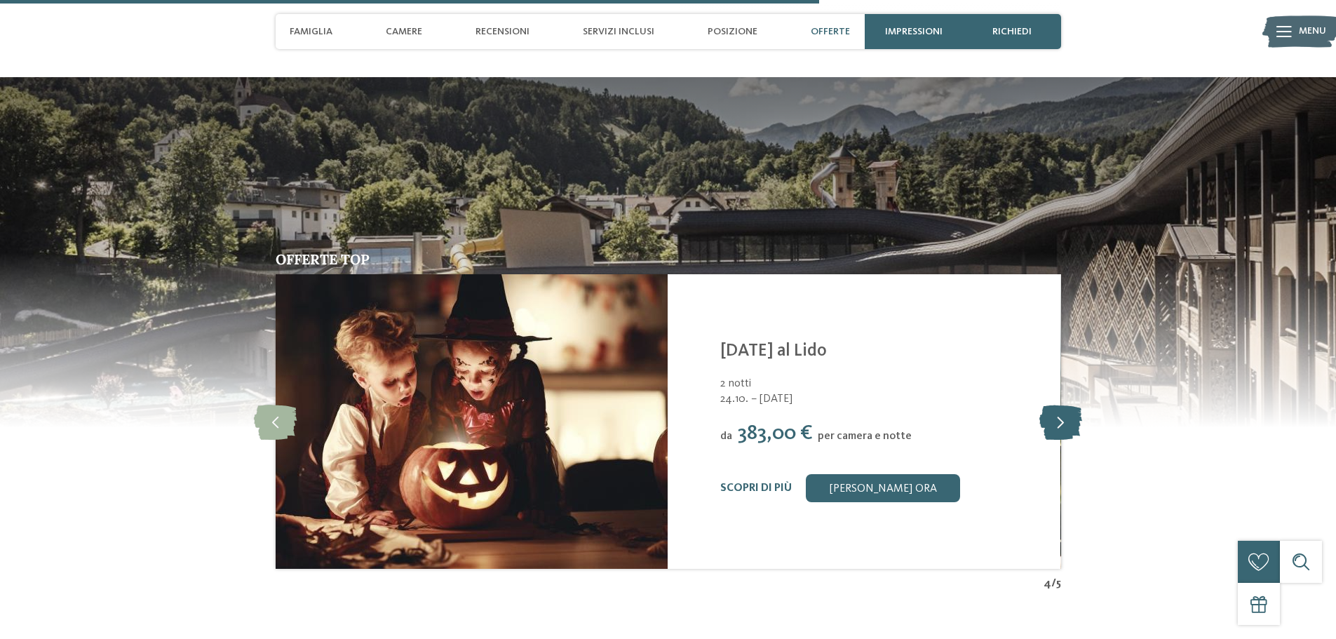
click at [1063, 422] on icon at bounding box center [1061, 421] width 43 height 35
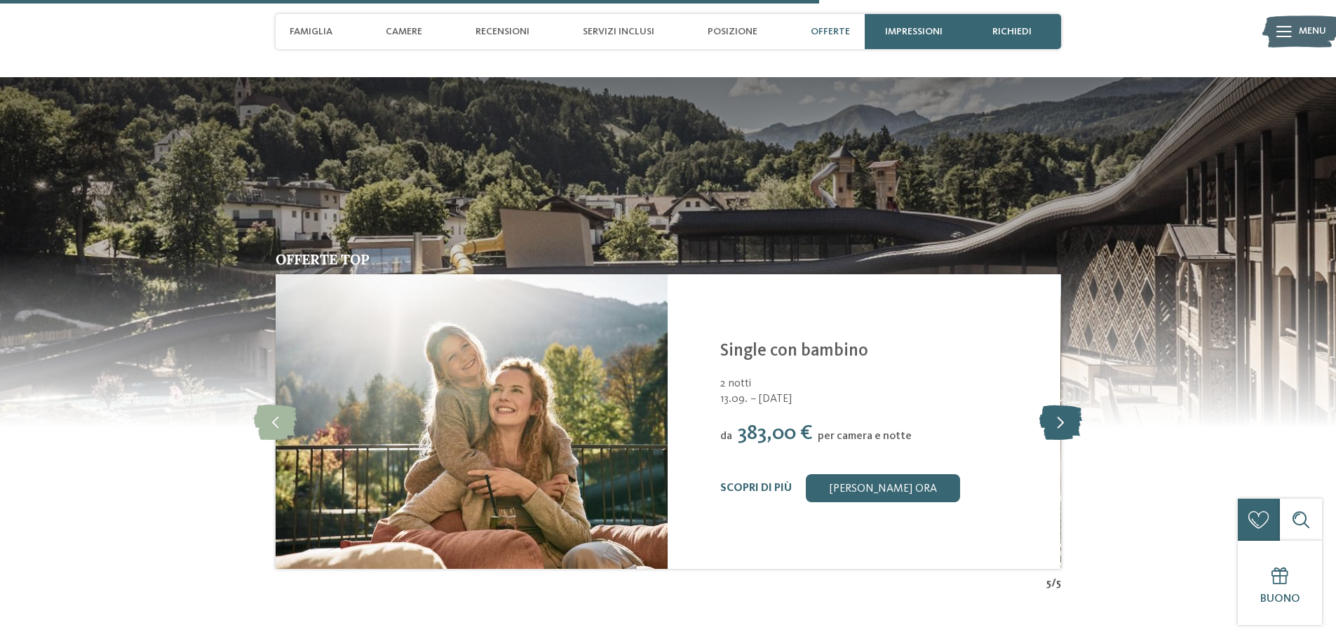
click at [1063, 422] on icon at bounding box center [1061, 421] width 43 height 35
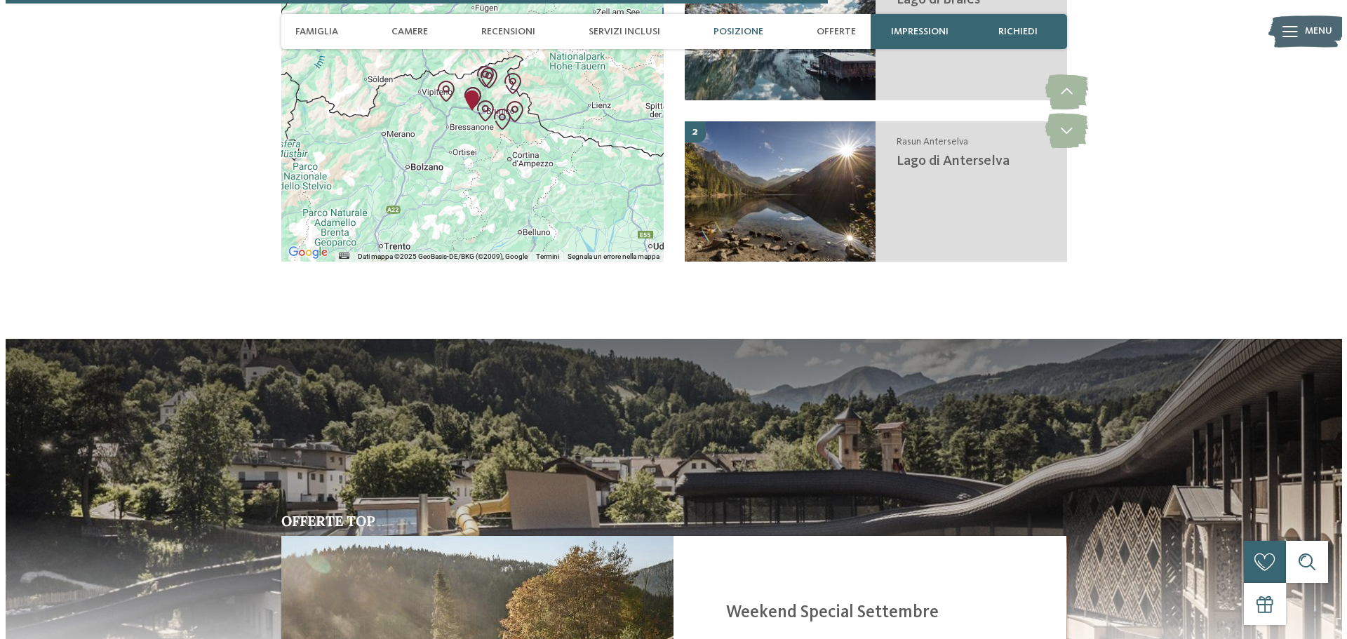
scroll to position [2503, 0]
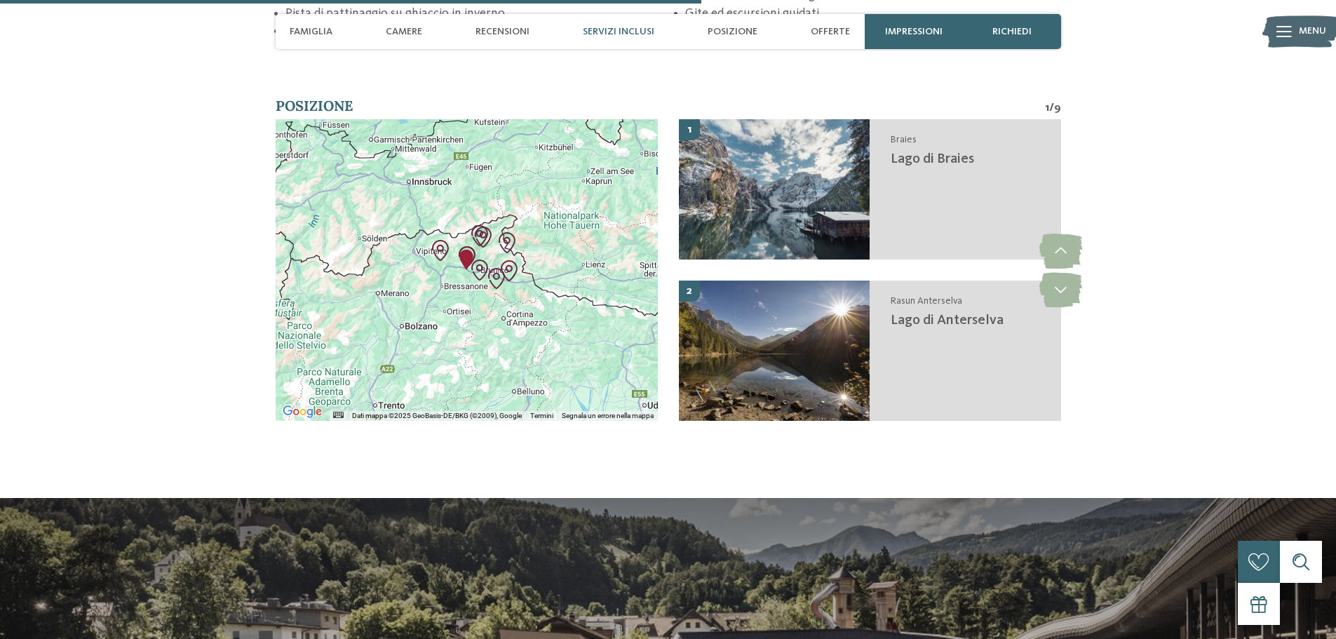
click at [1301, 32] on span "Menu" at bounding box center [1312, 32] width 27 height 14
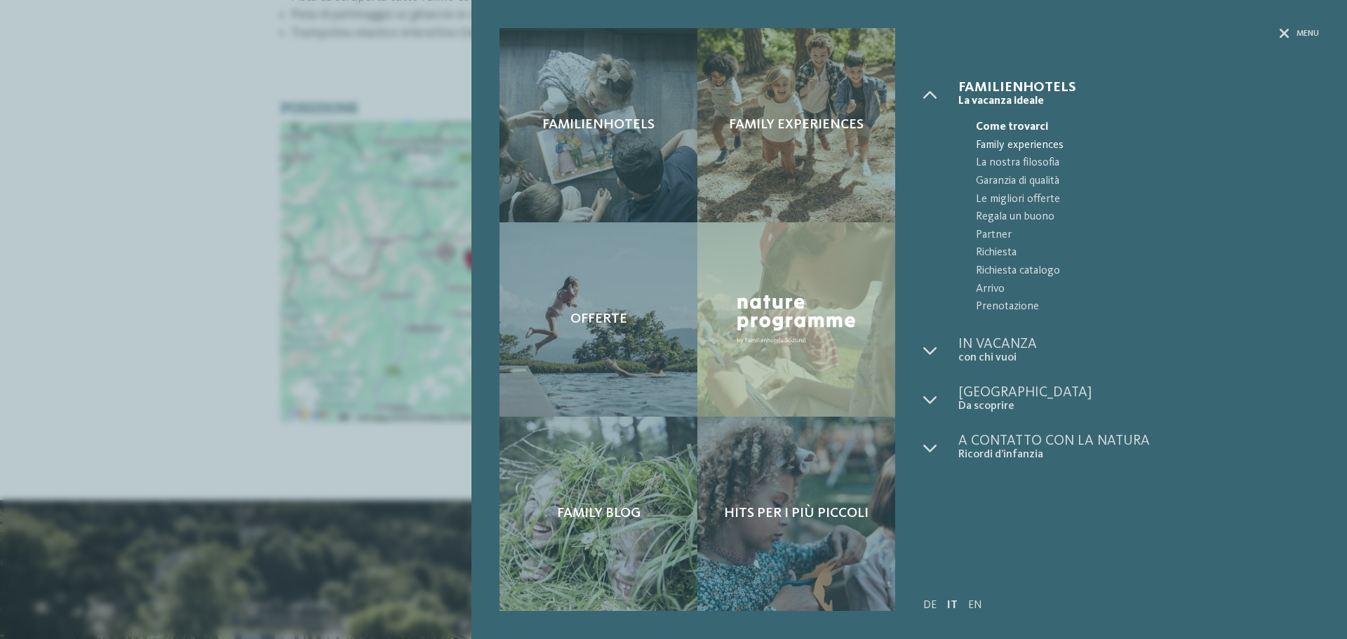
click at [1006, 145] on span "Family experiences" at bounding box center [1147, 146] width 343 height 18
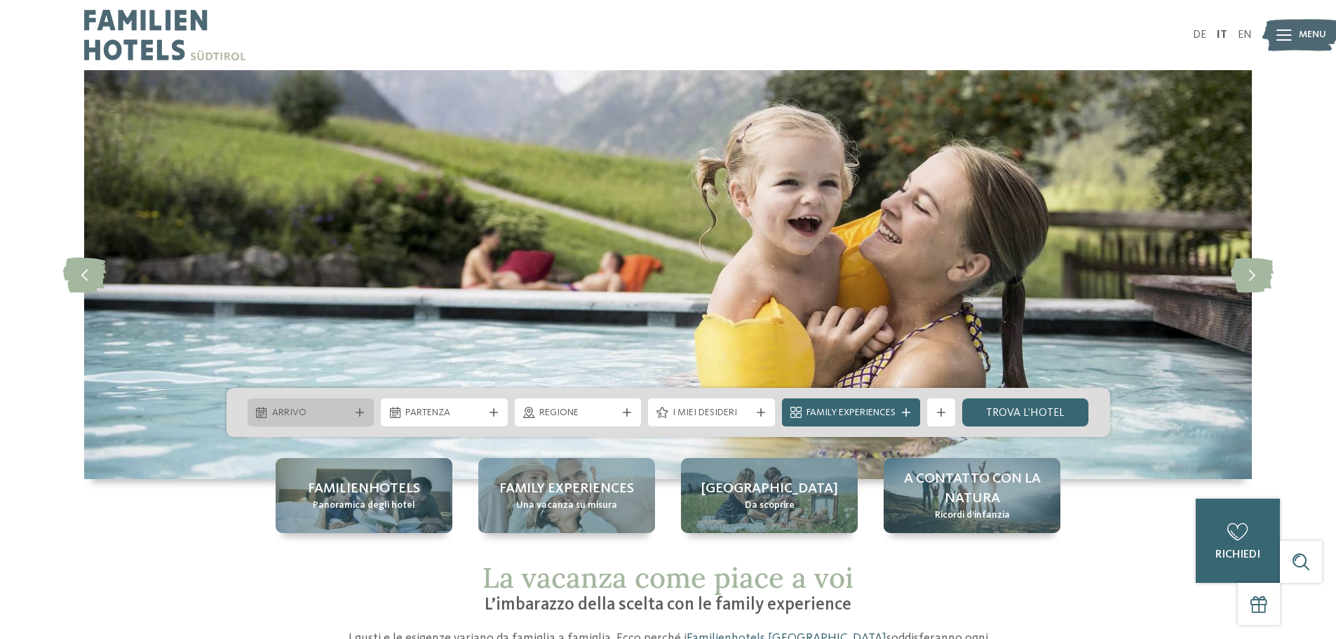
click at [288, 406] on span "Arrivo" at bounding box center [311, 413] width 78 height 14
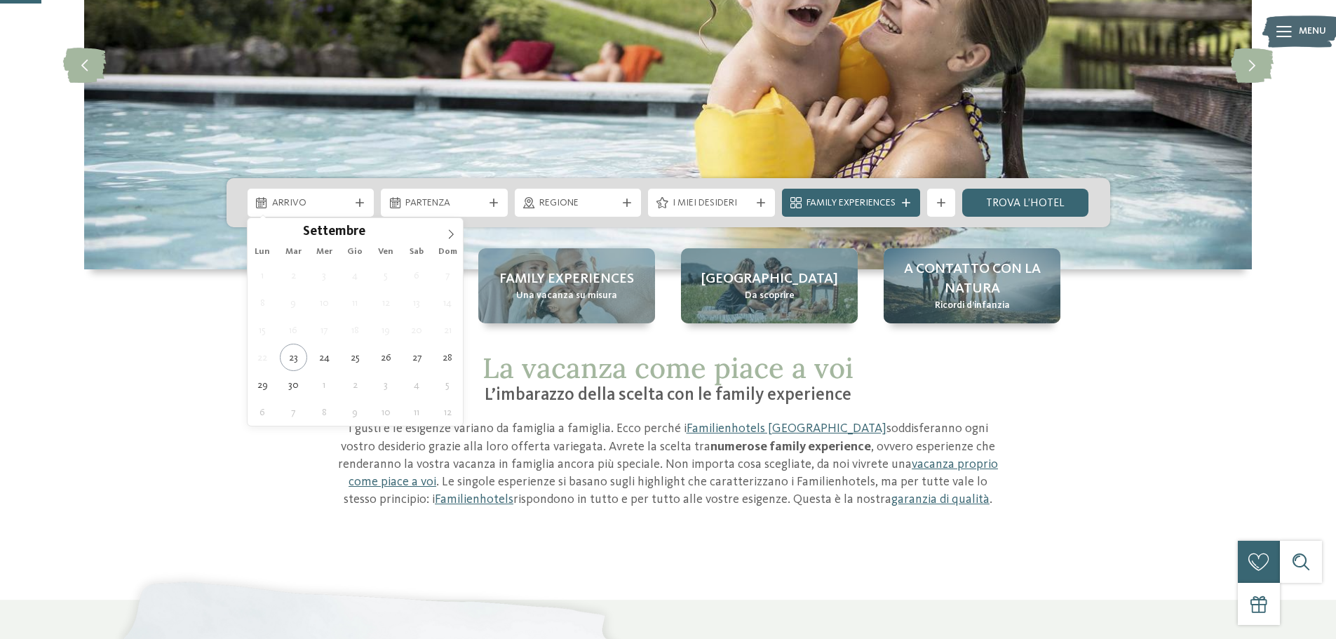
scroll to position [210, 0]
click at [447, 231] on icon at bounding box center [451, 234] width 10 height 10
type input "****"
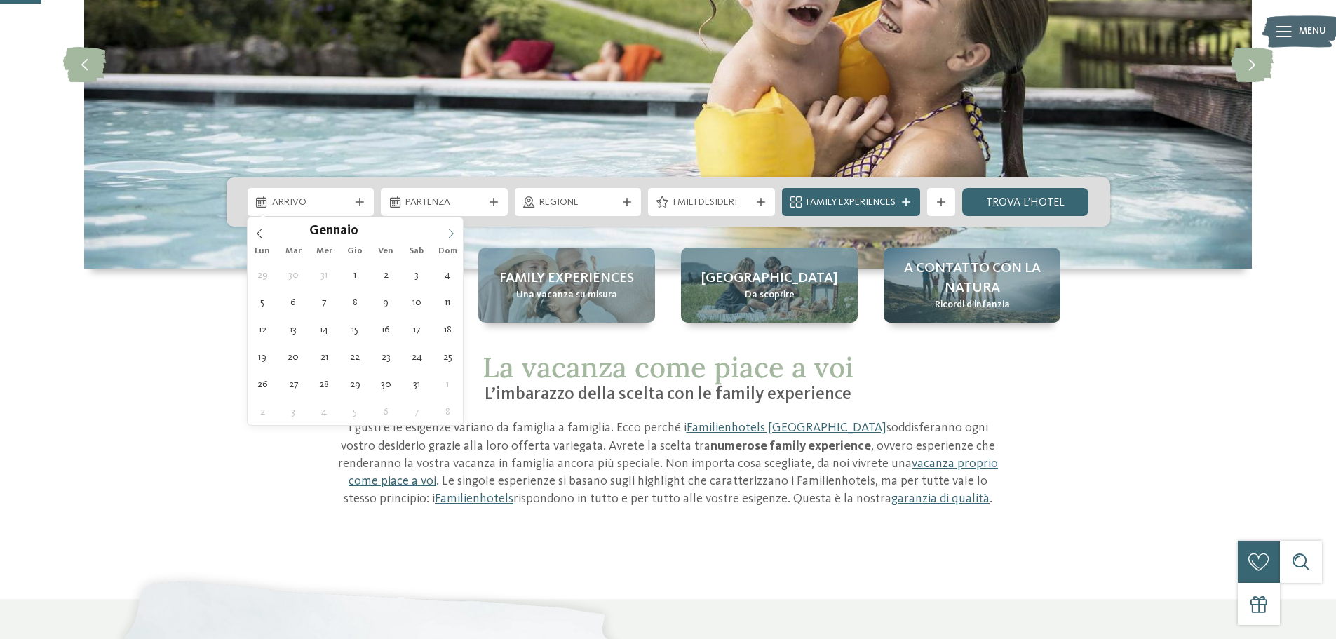
click at [447, 231] on icon at bounding box center [451, 234] width 10 height 10
type div "06.01.2026"
type input "****"
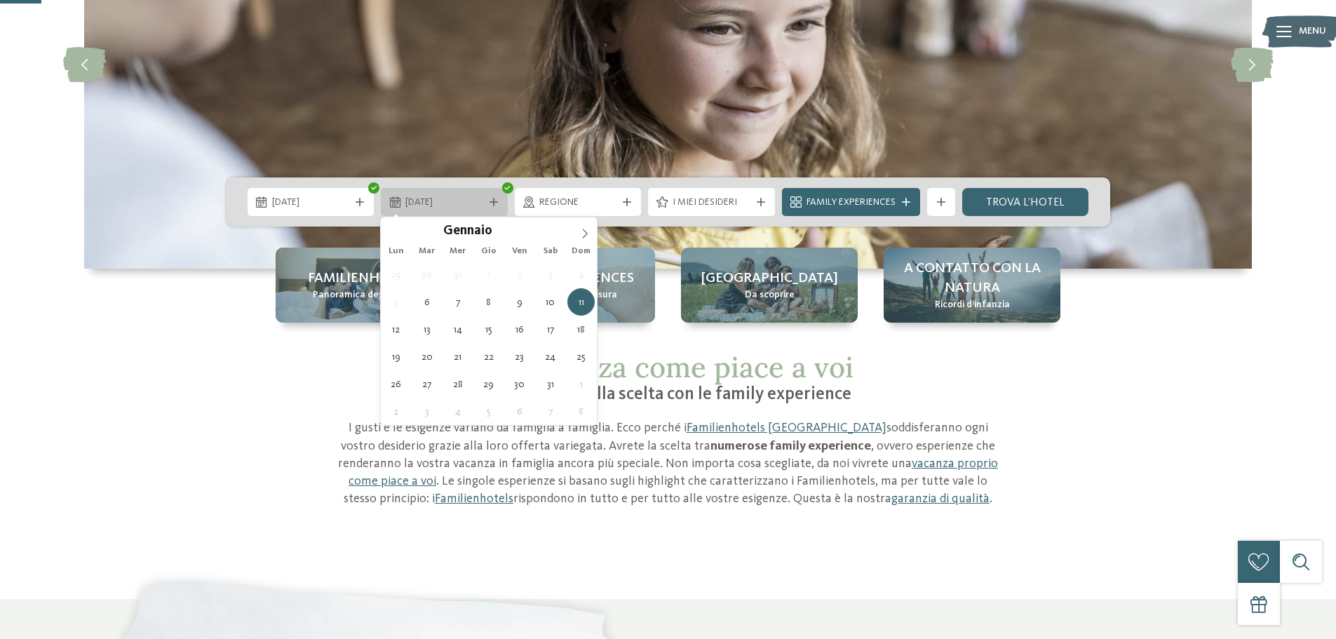
click at [444, 201] on span "11.01.2026" at bounding box center [444, 203] width 78 height 14
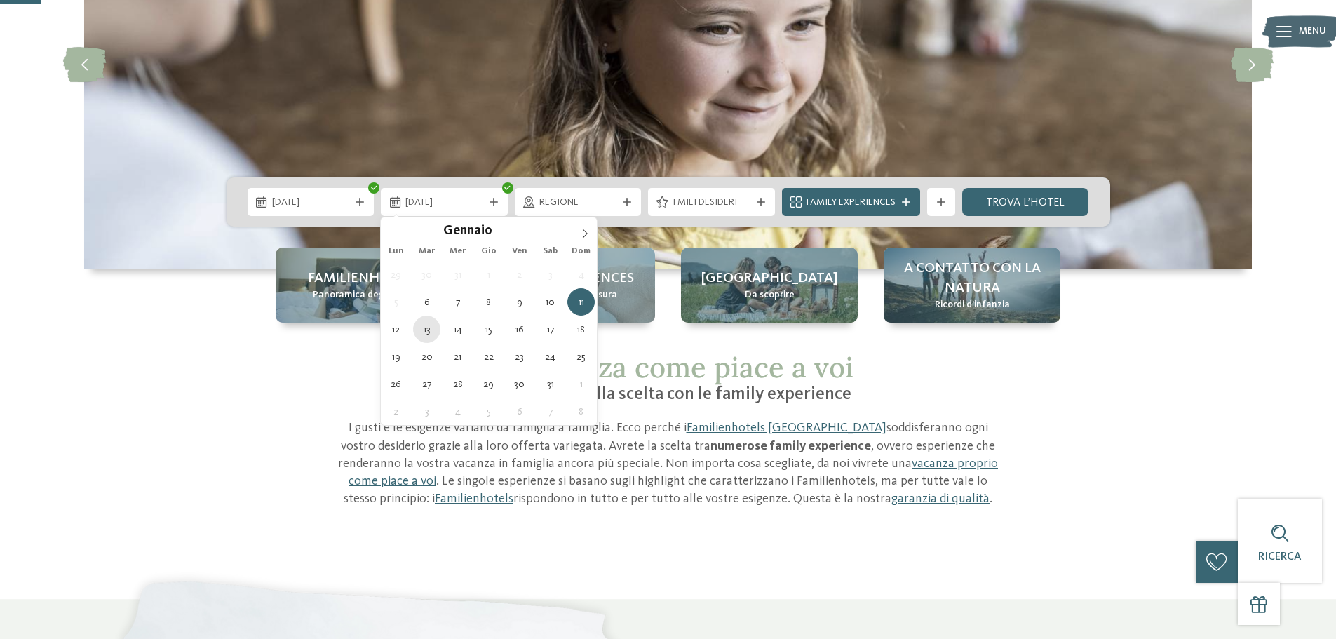
type div "13.01.2026"
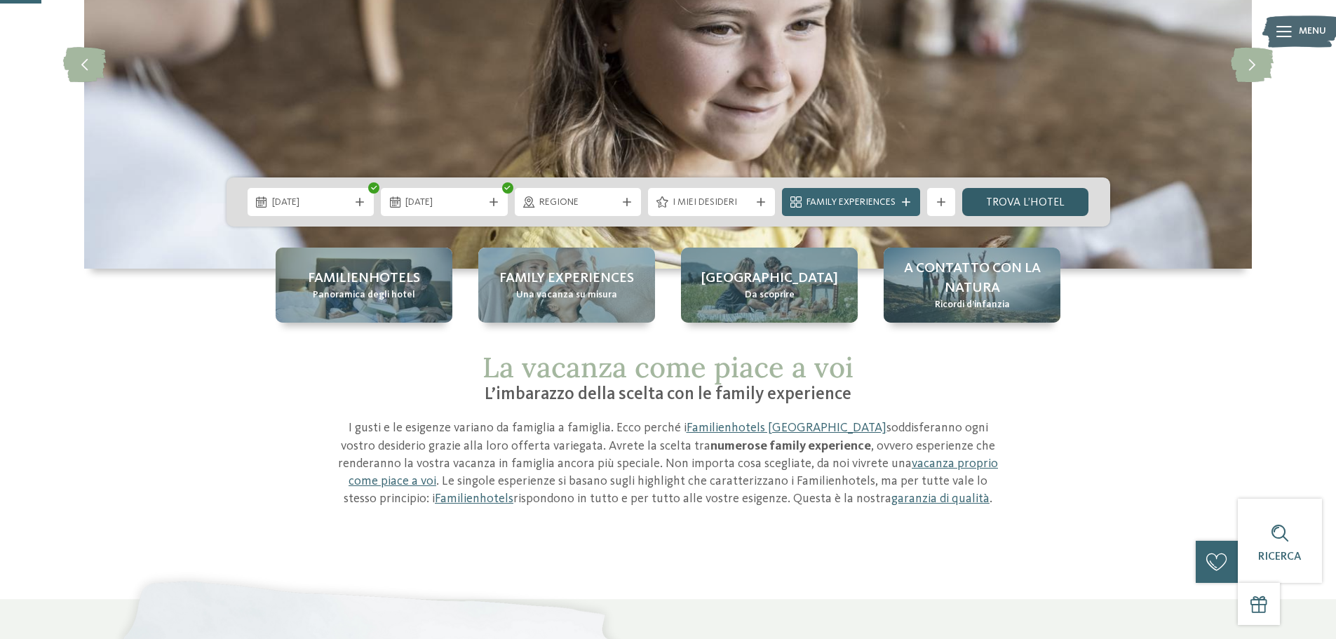
click at [1041, 206] on link "trova l’hotel" at bounding box center [1025, 202] width 127 height 28
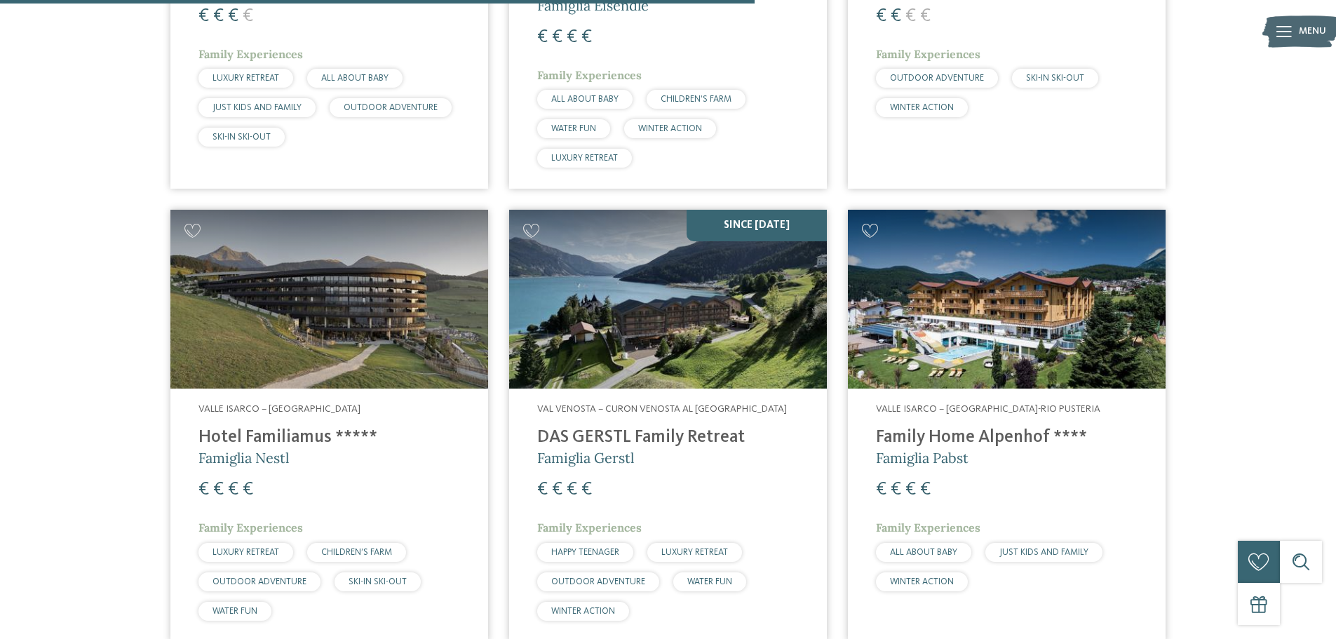
scroll to position [1696, 0]
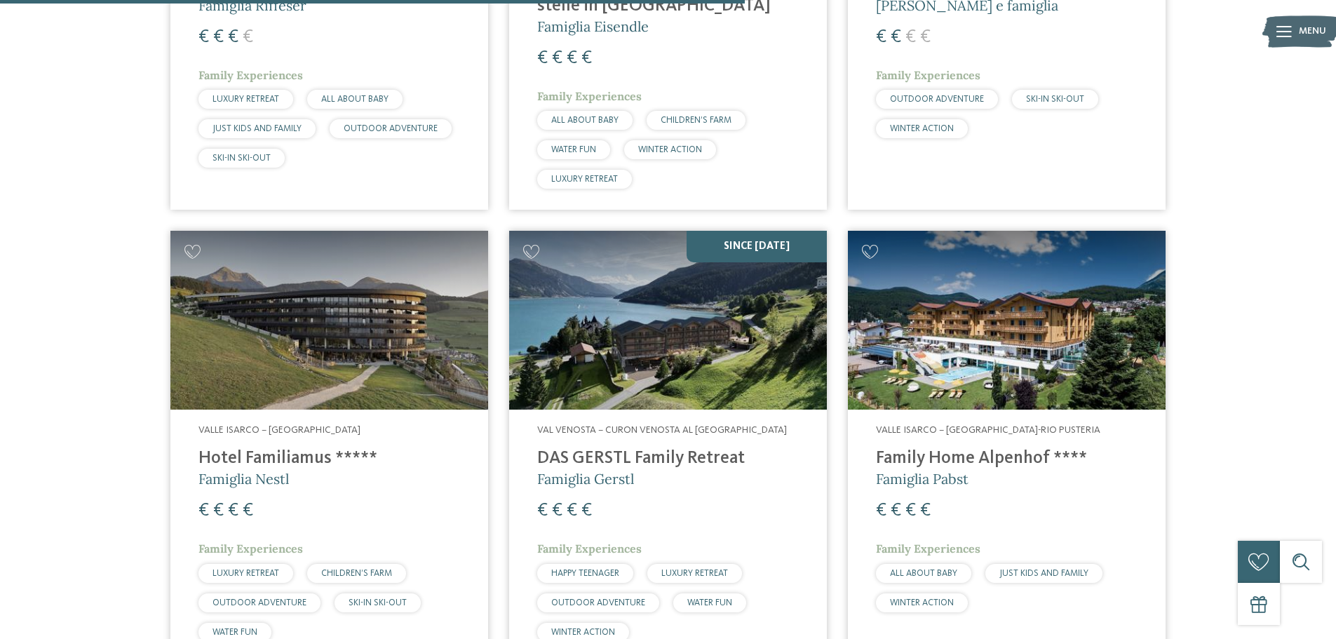
click at [938, 575] on span "ALL ABOUT BABY" at bounding box center [923, 573] width 67 height 9
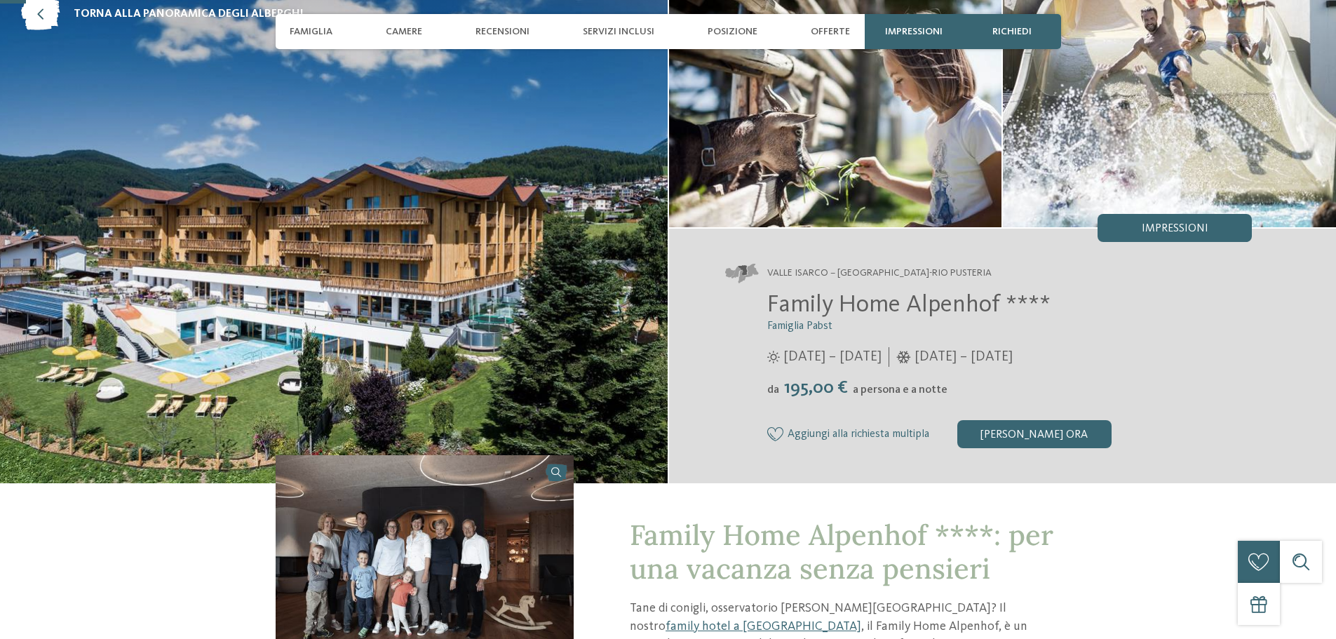
scroll to position [281, 0]
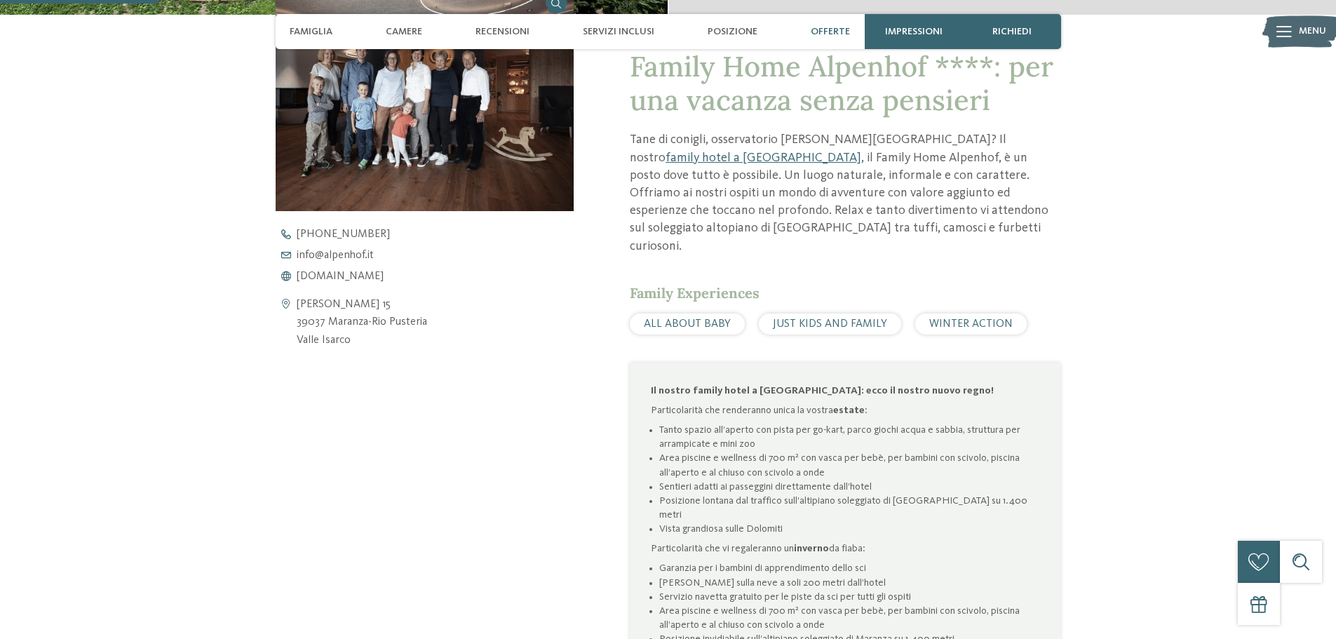
click at [832, 32] on span "Offerte" at bounding box center [830, 32] width 39 height 12
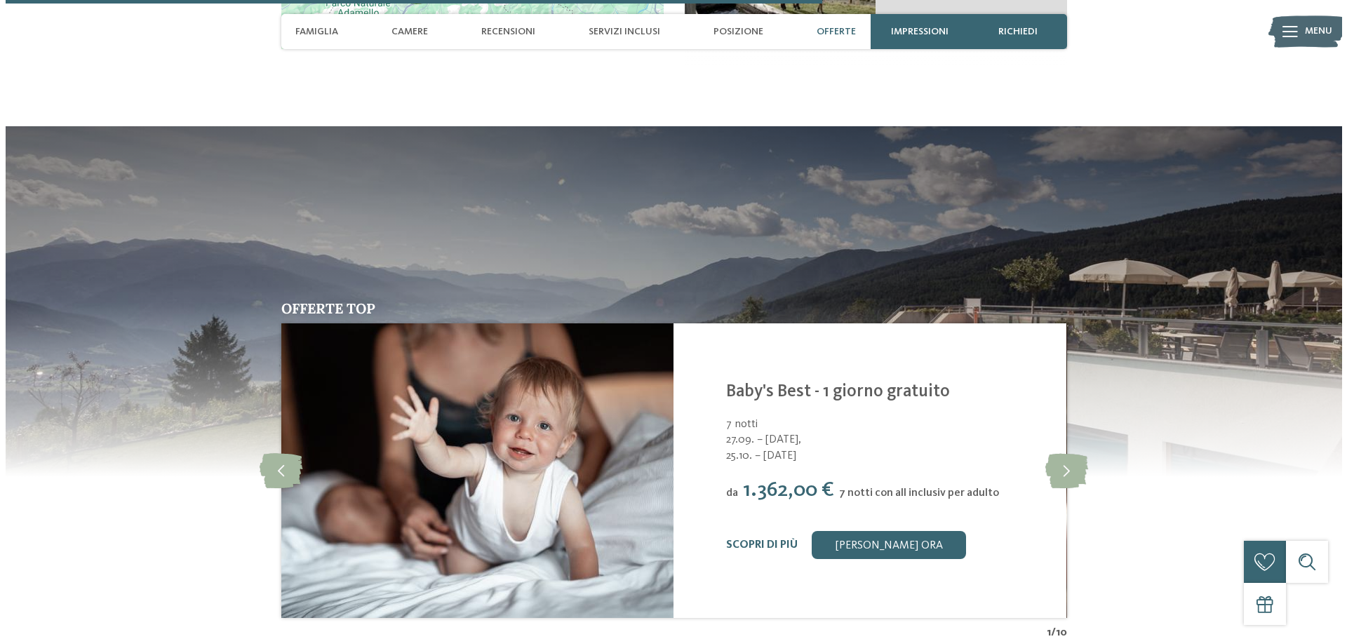
scroll to position [2902, 0]
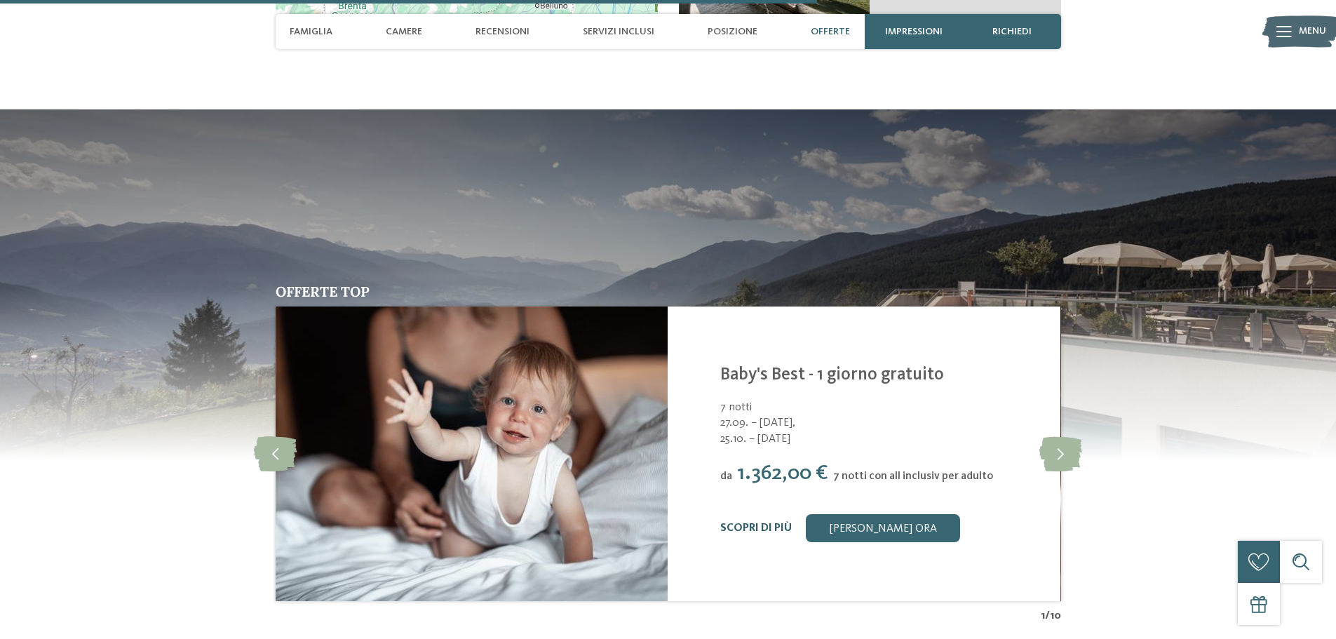
click at [763, 523] on link "Scopri di più" at bounding box center [756, 528] width 72 height 11
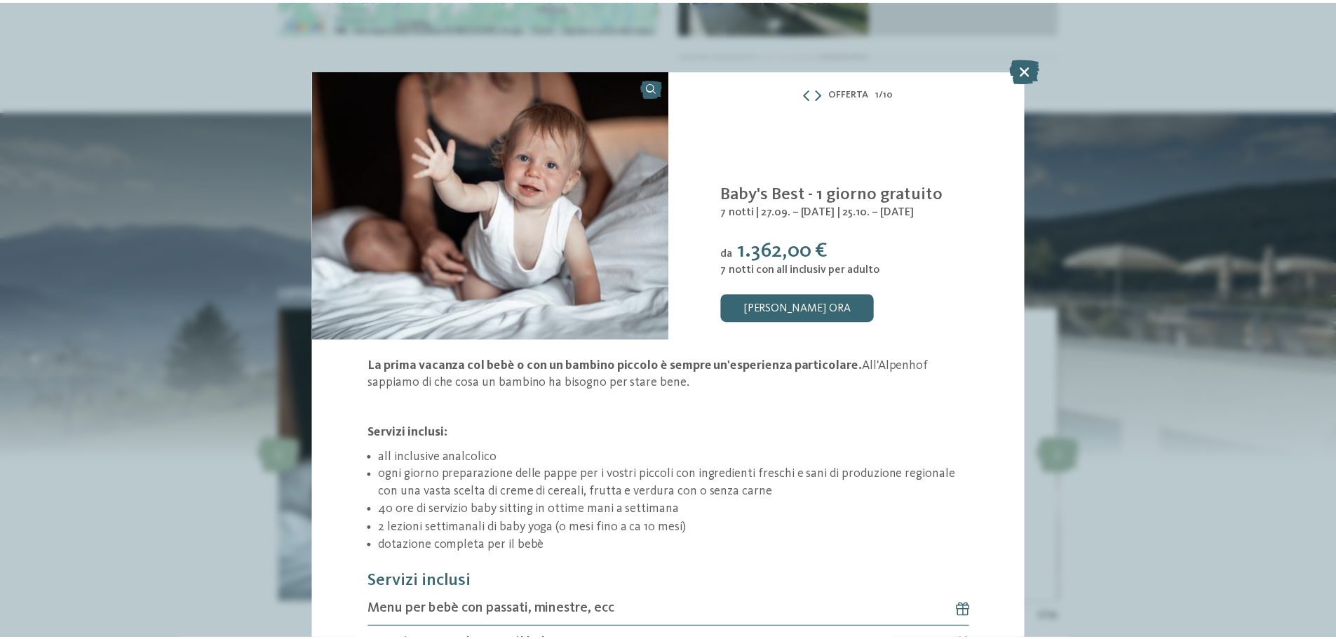
scroll to position [124, 0]
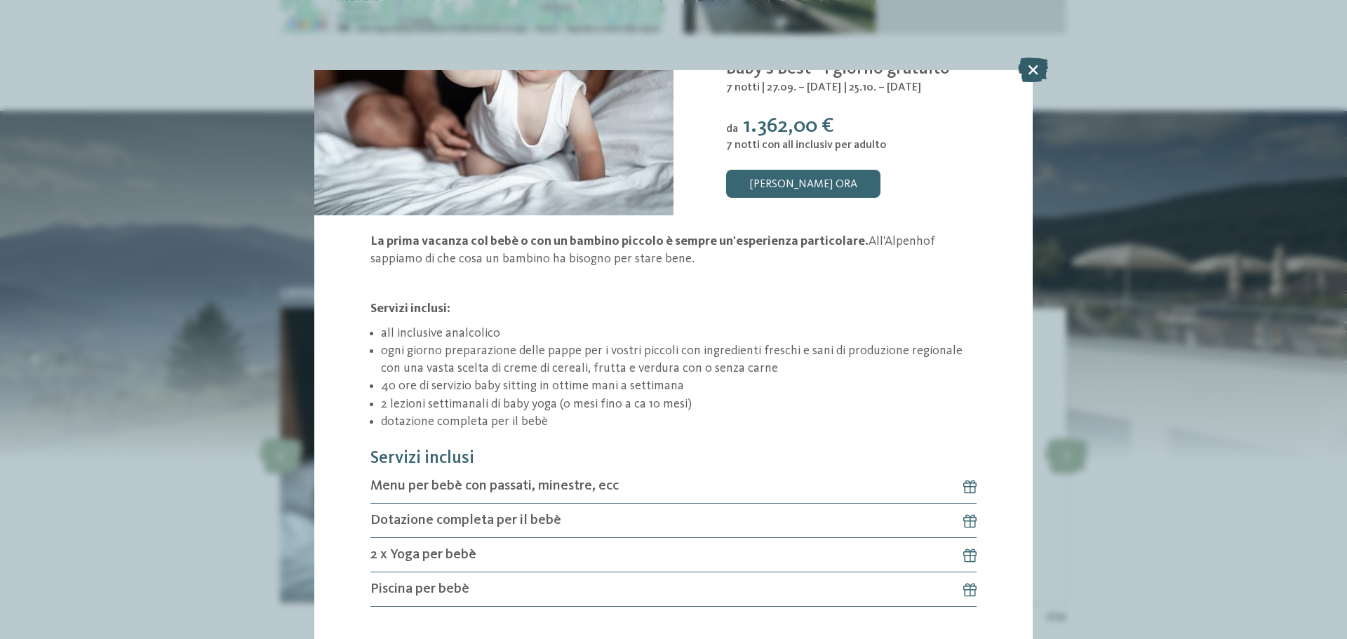
click at [1024, 76] on icon at bounding box center [1033, 70] width 30 height 25
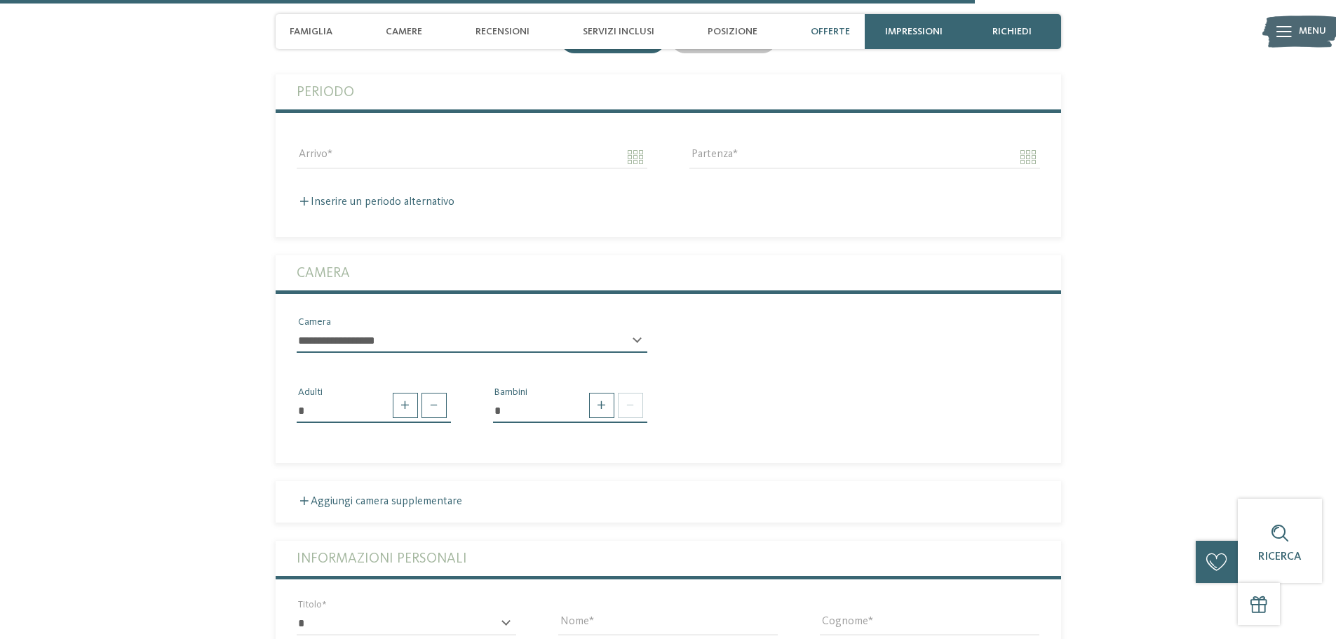
scroll to position [4025, 0]
